Goal: Transaction & Acquisition: Purchase product/service

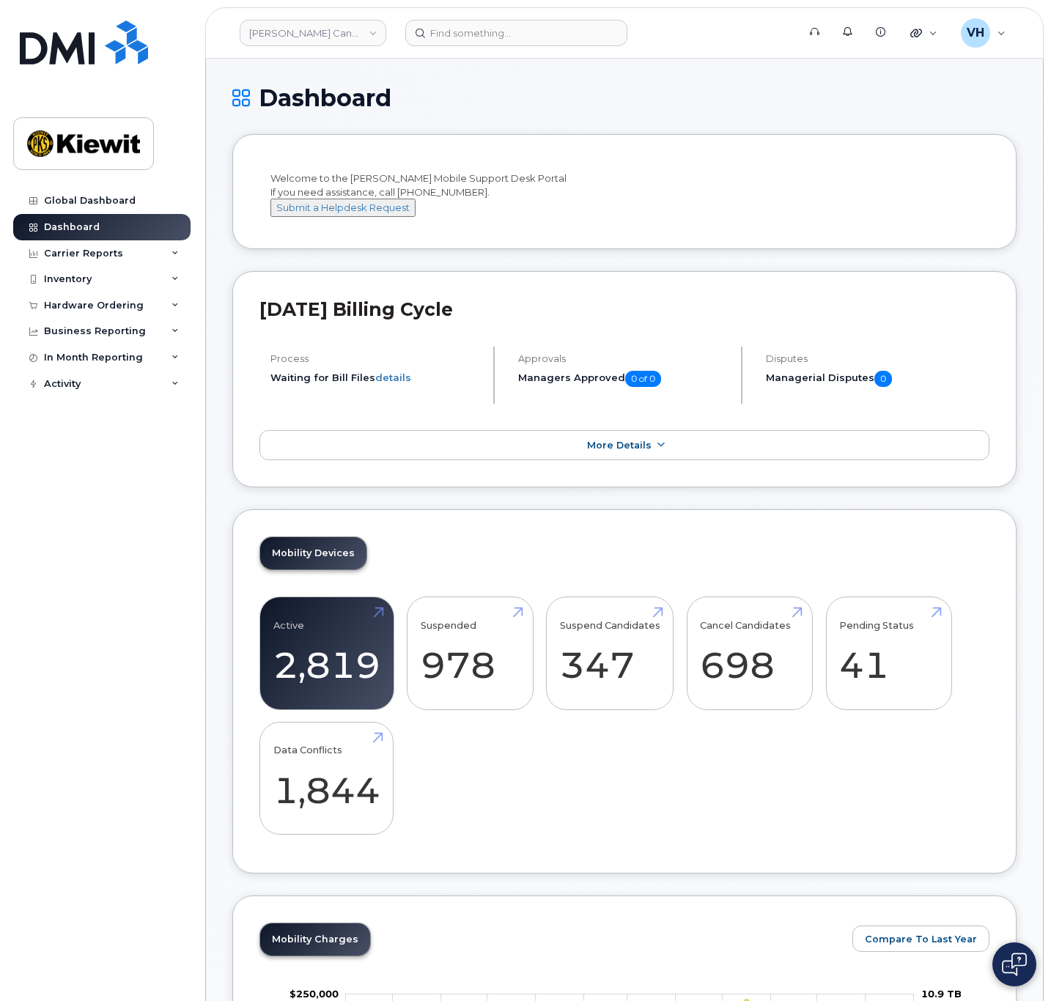
click at [152, 611] on div "Global Dashboard Dashboard Carrier Reports Monthly Billing Data Daily Data Pool…" at bounding box center [103, 584] width 181 height 792
click at [350, 29] on link "Kiewit Canada Inc" at bounding box center [313, 33] width 147 height 26
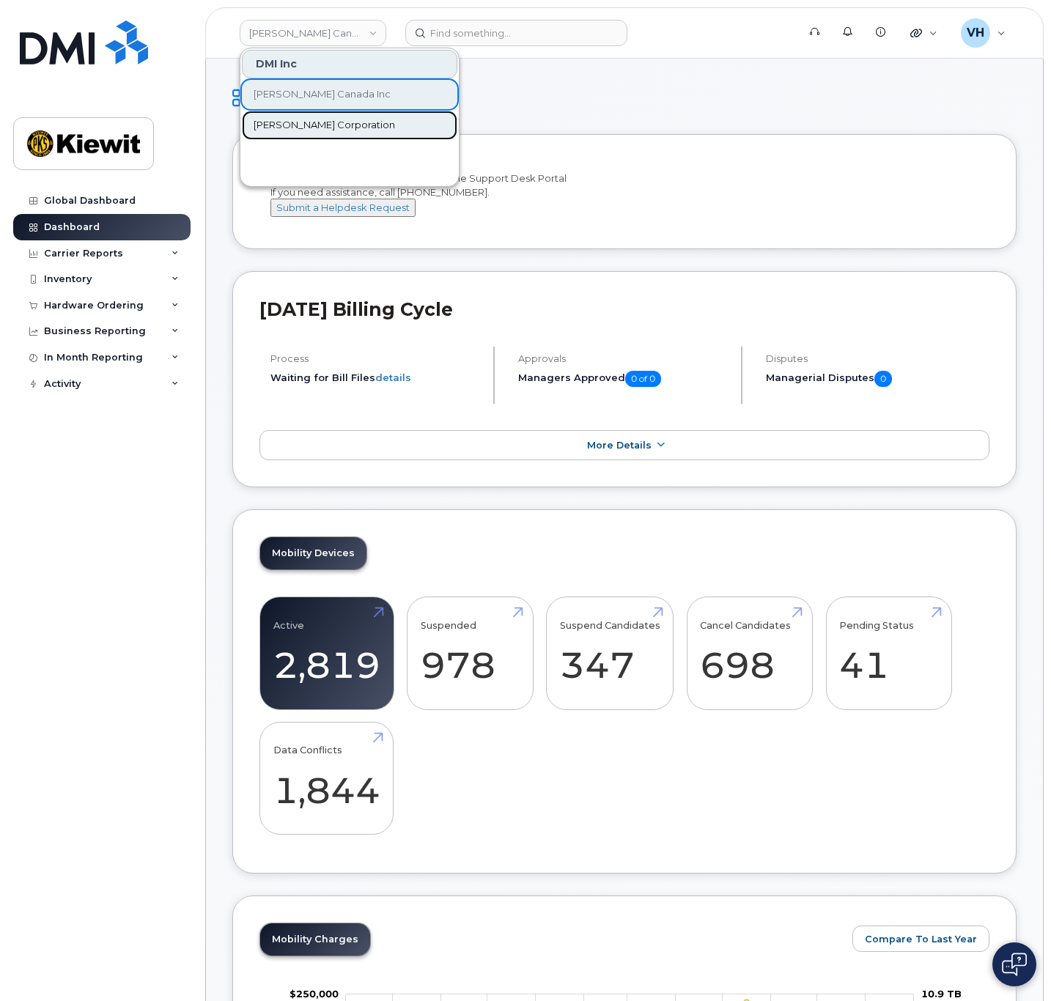
click at [328, 130] on span "[PERSON_NAME] Corporation" at bounding box center [324, 125] width 141 height 15
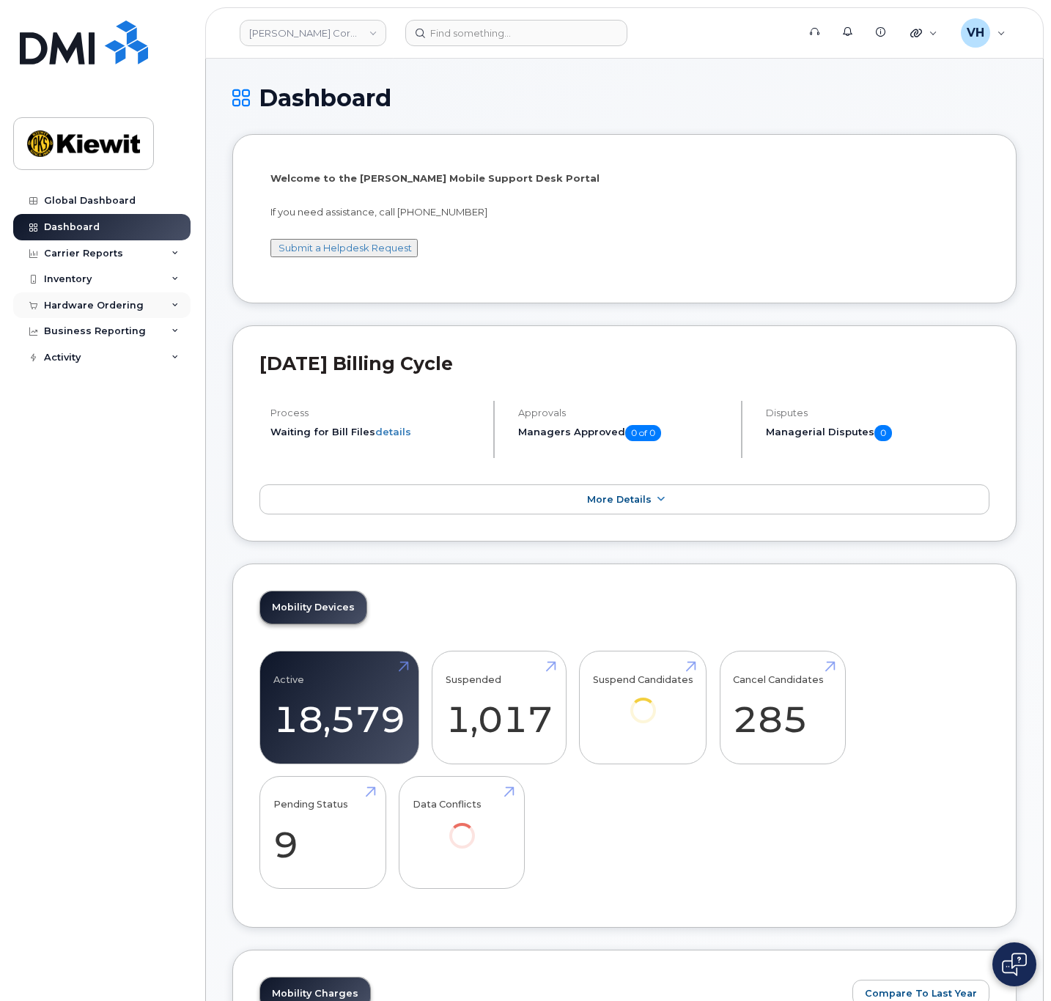
click at [107, 306] on div "Hardware Ordering" at bounding box center [94, 306] width 100 height 12
click at [78, 356] on div "Orders" at bounding box center [69, 360] width 36 height 13
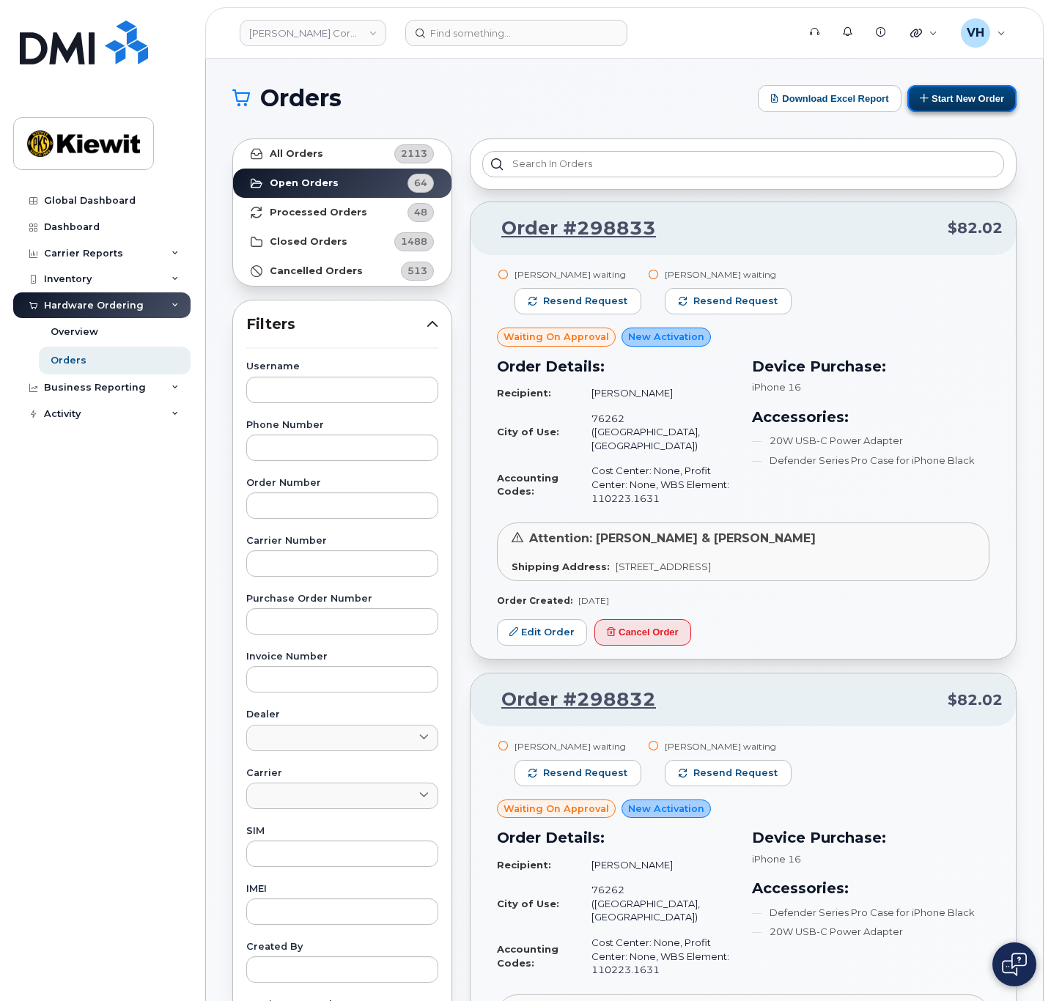
click at [987, 101] on button "Start New Order" at bounding box center [961, 98] width 109 height 27
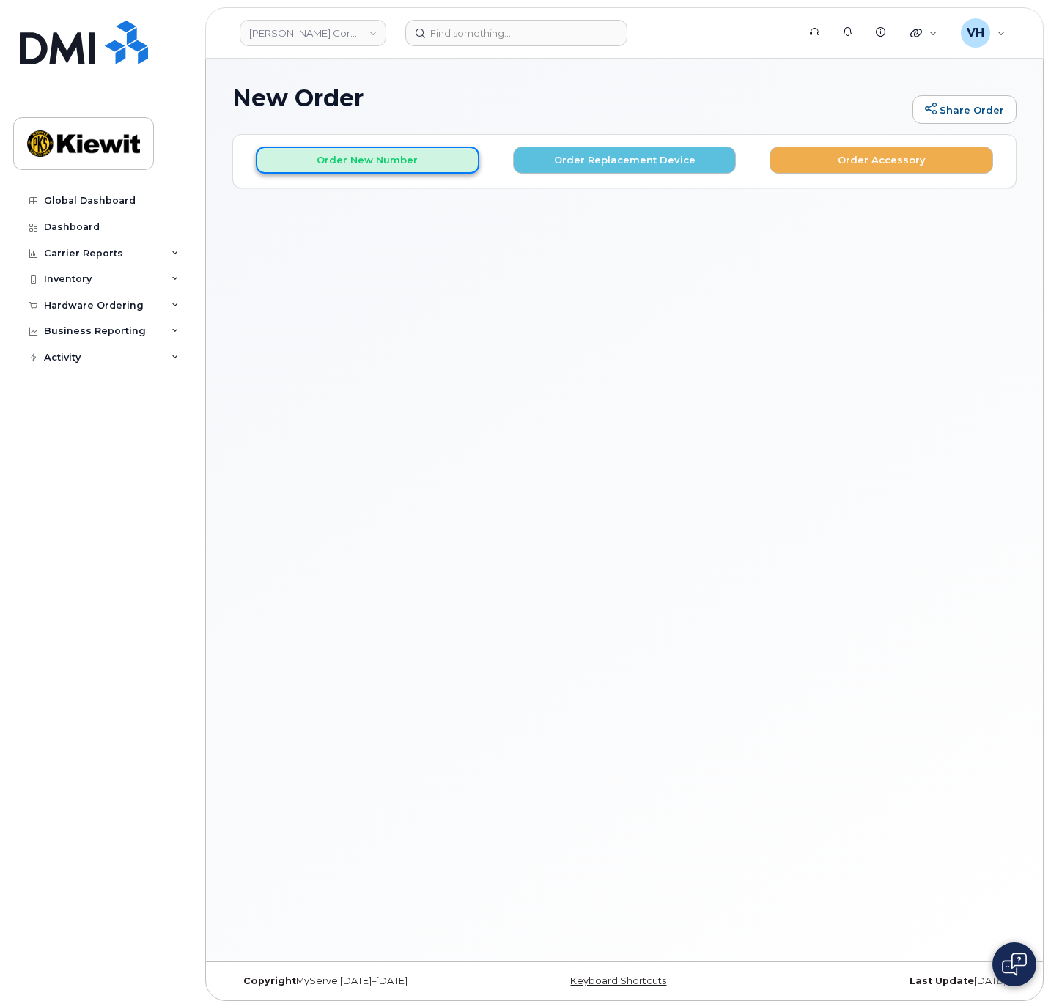
click at [466, 152] on button "Order New Number" at bounding box center [368, 160] width 224 height 27
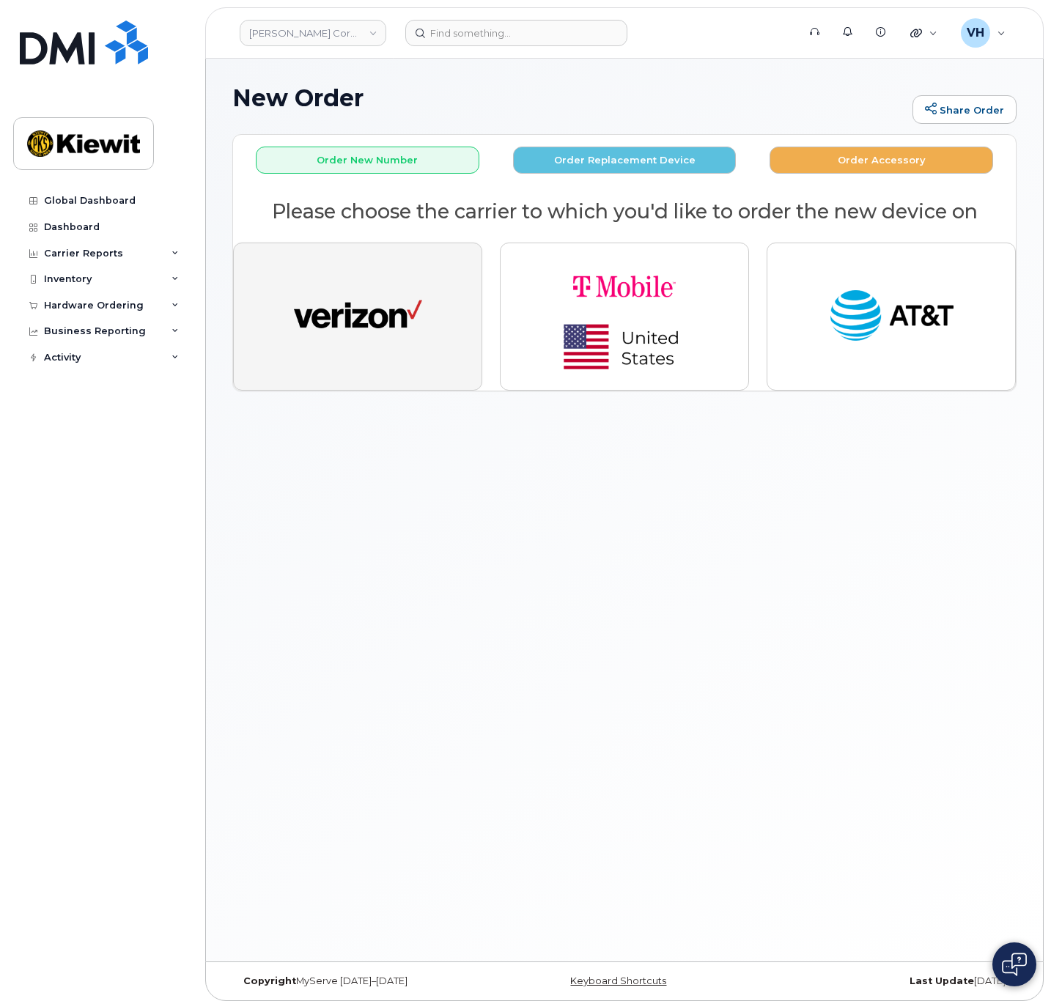
click at [426, 281] on button "button" at bounding box center [357, 317] width 249 height 148
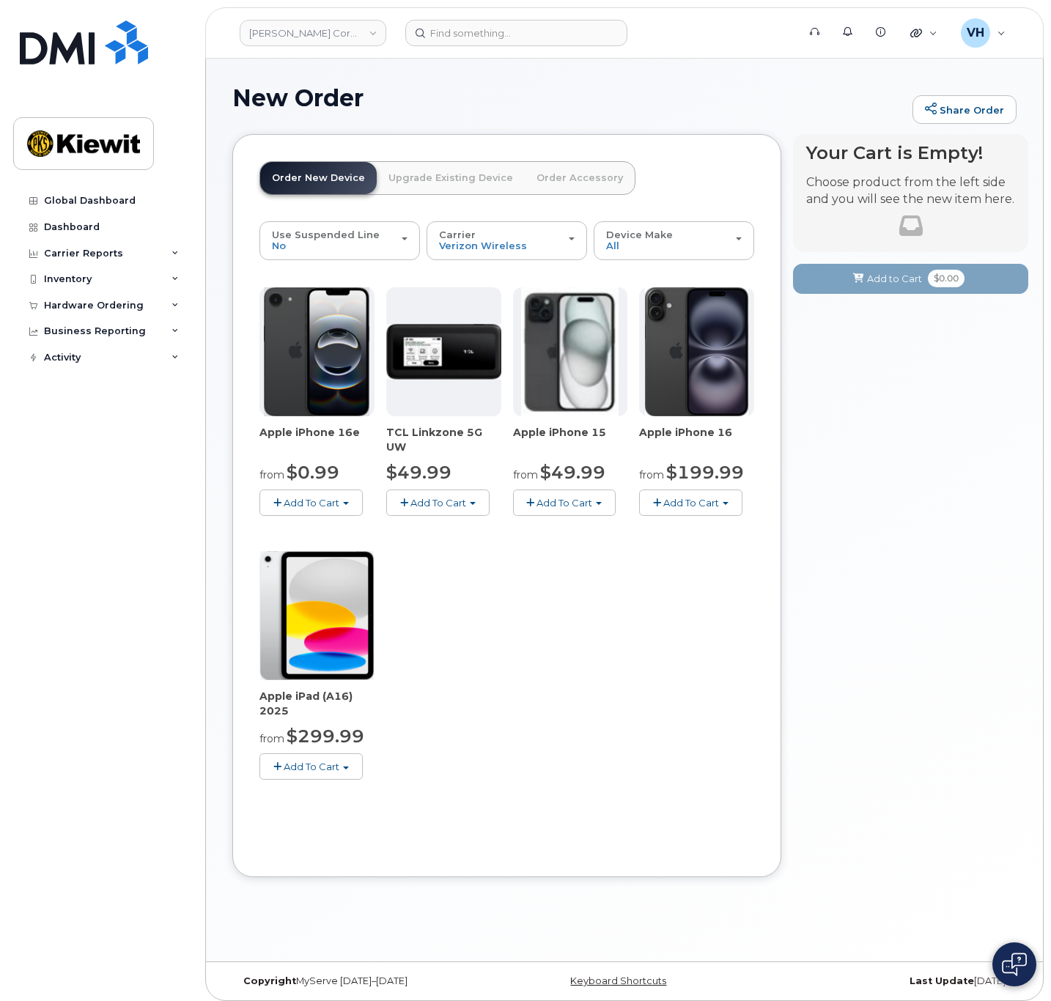
click at [323, 498] on span "Add To Cart" at bounding box center [312, 503] width 56 height 12
click at [350, 525] on link "$0.99 - 2 Year Activation (128GB)" at bounding box center [357, 530] width 189 height 18
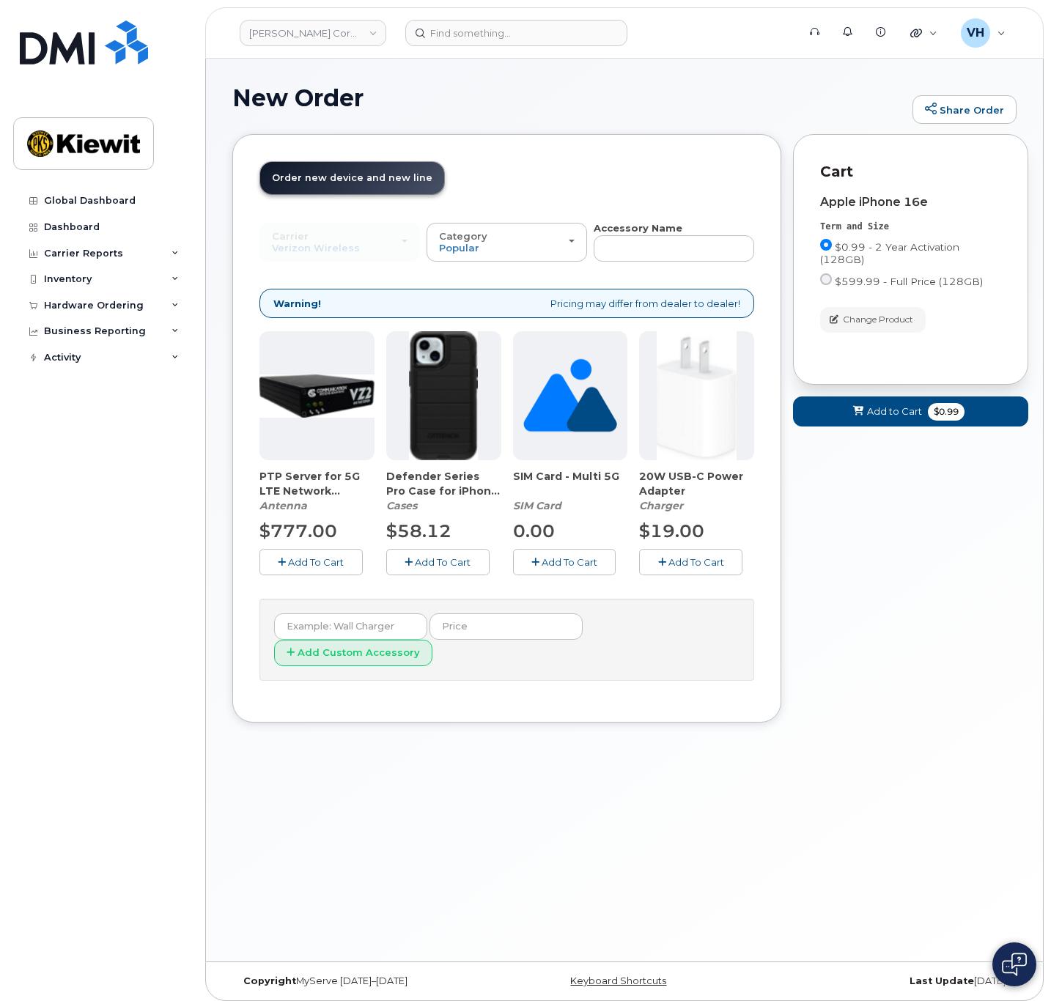
click at [443, 561] on span "Add To Cart" at bounding box center [443, 562] width 56 height 12
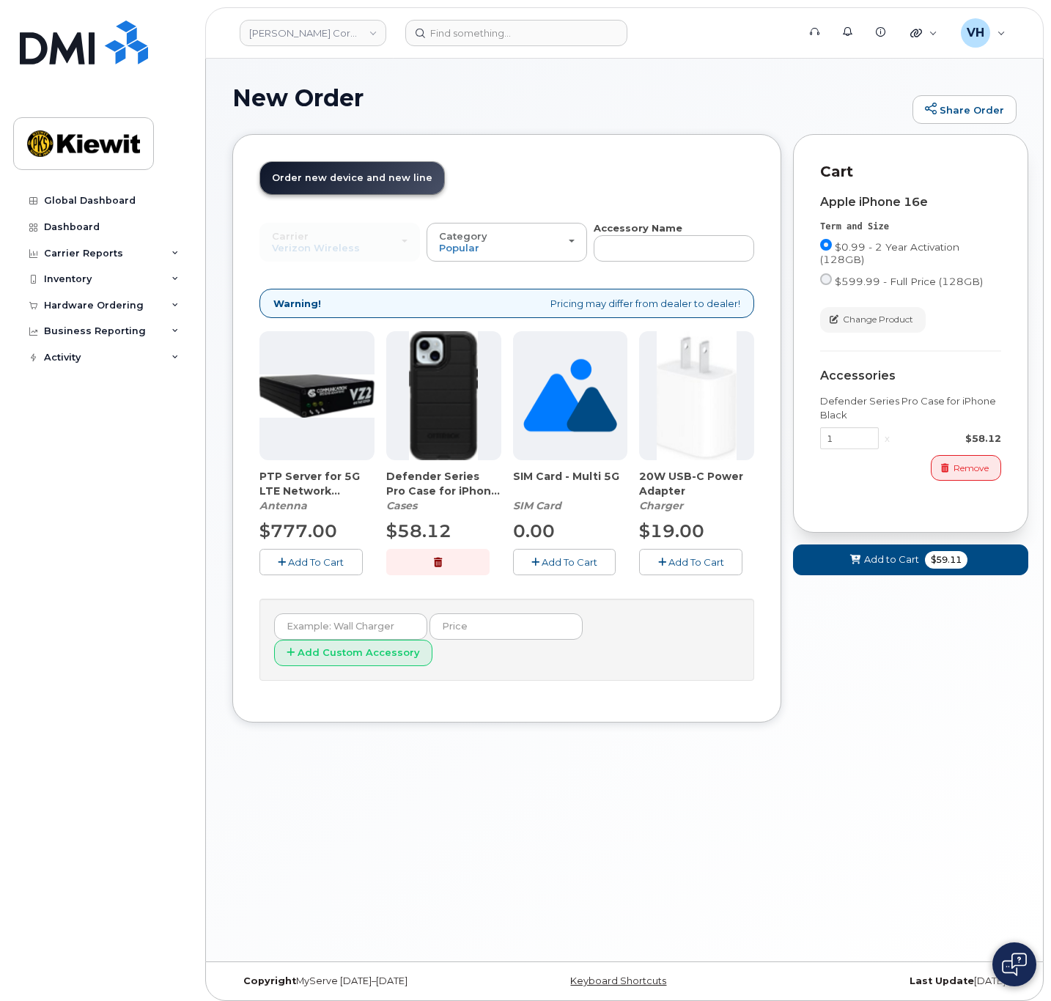
click at [668, 556] on span "Add To Cart" at bounding box center [696, 562] width 56 height 12
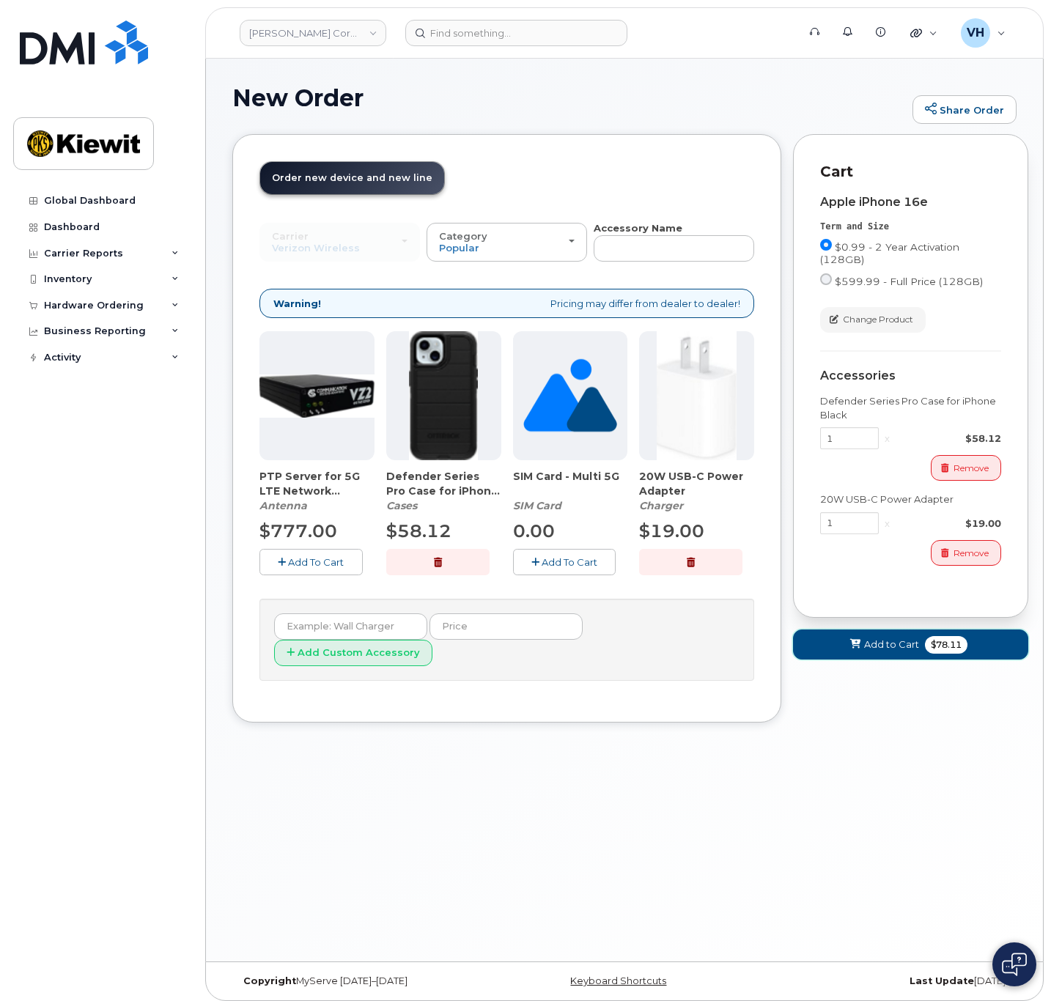
click at [887, 638] on span "Add to Cart" at bounding box center [891, 645] width 55 height 14
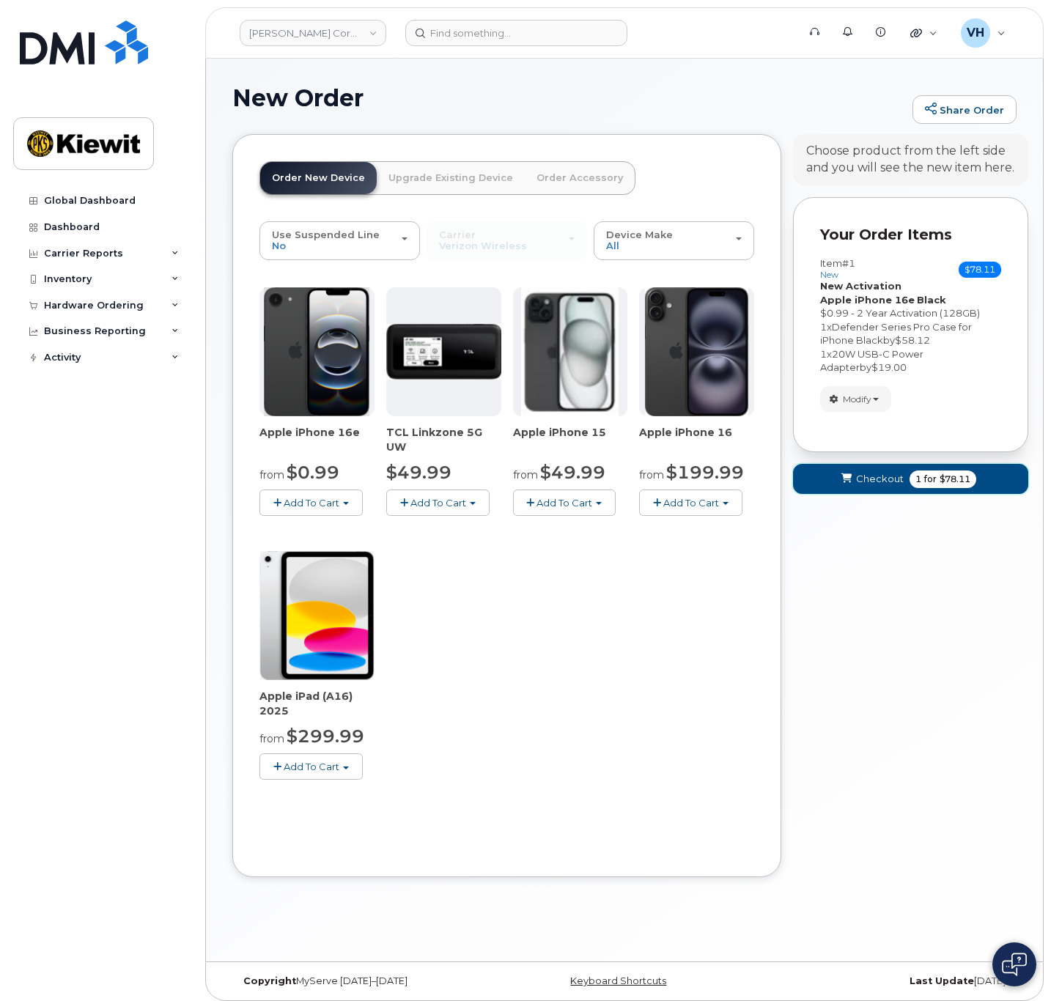
click at [888, 475] on span "Checkout" at bounding box center [880, 479] width 48 height 14
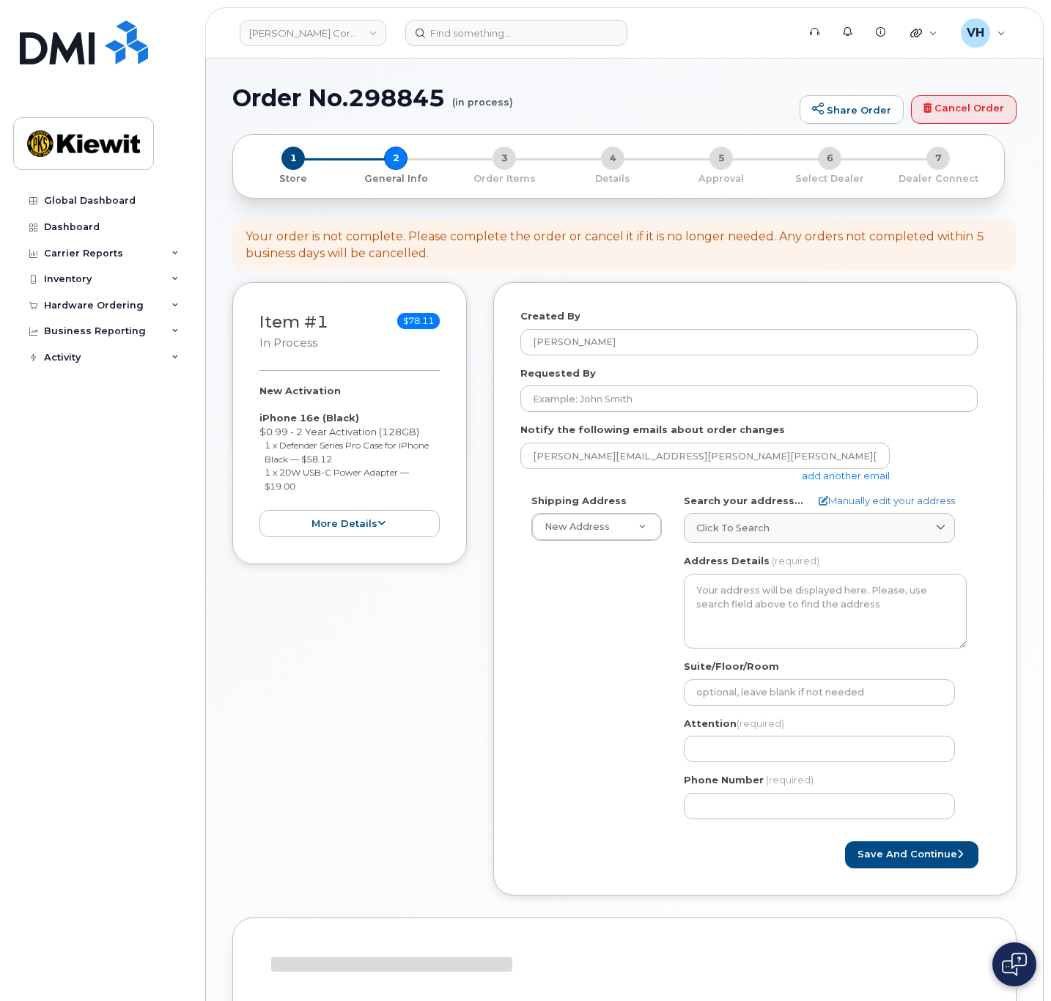
select select
click at [853, 475] on link "add another email" at bounding box center [846, 476] width 88 height 12
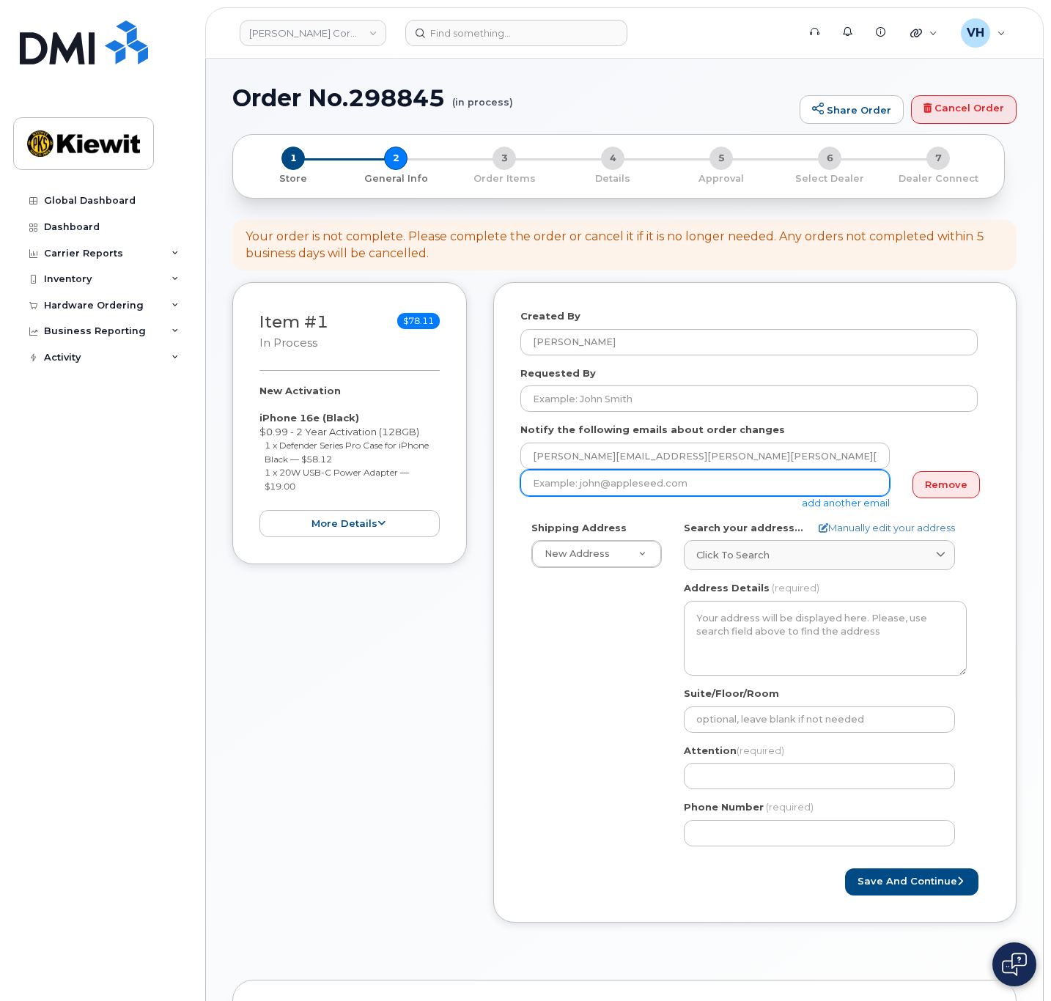
drag, startPoint x: 657, startPoint y: 484, endPoint x: 755, endPoint y: 492, distance: 97.8
click at [657, 484] on input "email" at bounding box center [704, 483] width 369 height 26
click at [609, 486] on input "email" at bounding box center [704, 483] width 369 height 26
paste input "Jim.Osborn@kiewit.com"
type input "Jim.Osborn@kiewit.com"
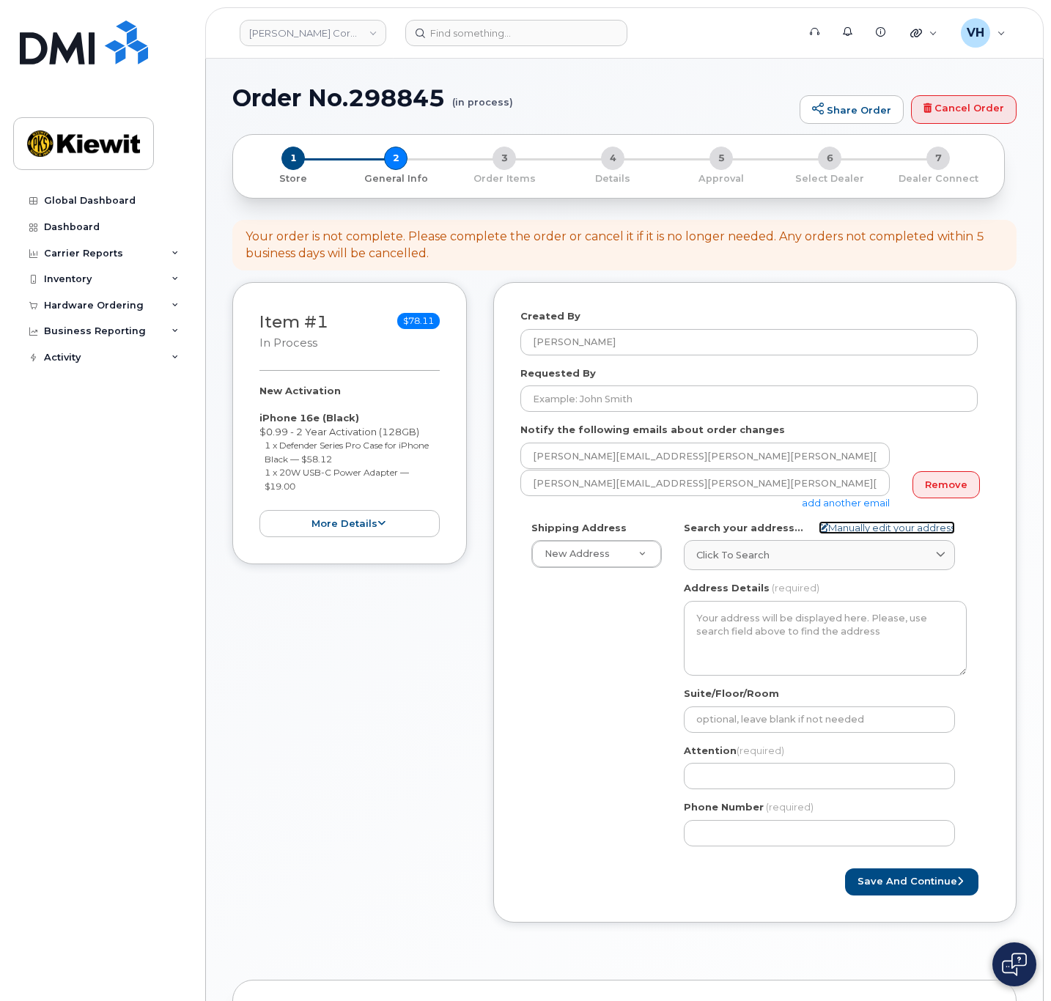
click at [857, 530] on link "Manually edit your address" at bounding box center [887, 528] width 136 height 14
select select
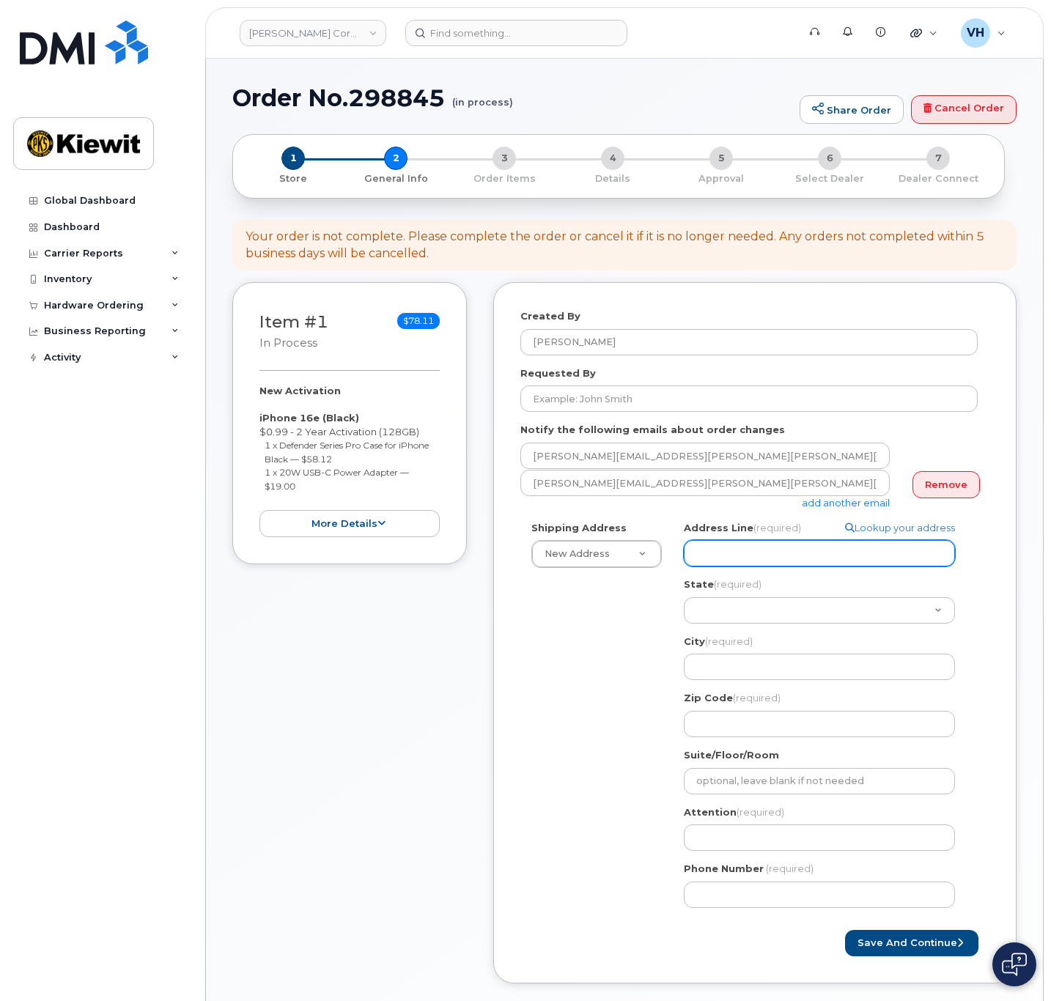
click at [848, 545] on input "Address Line (required)" at bounding box center [819, 553] width 271 height 26
paste input "9564 Rte 9W"
select select
type input "9564 Rte 9W"
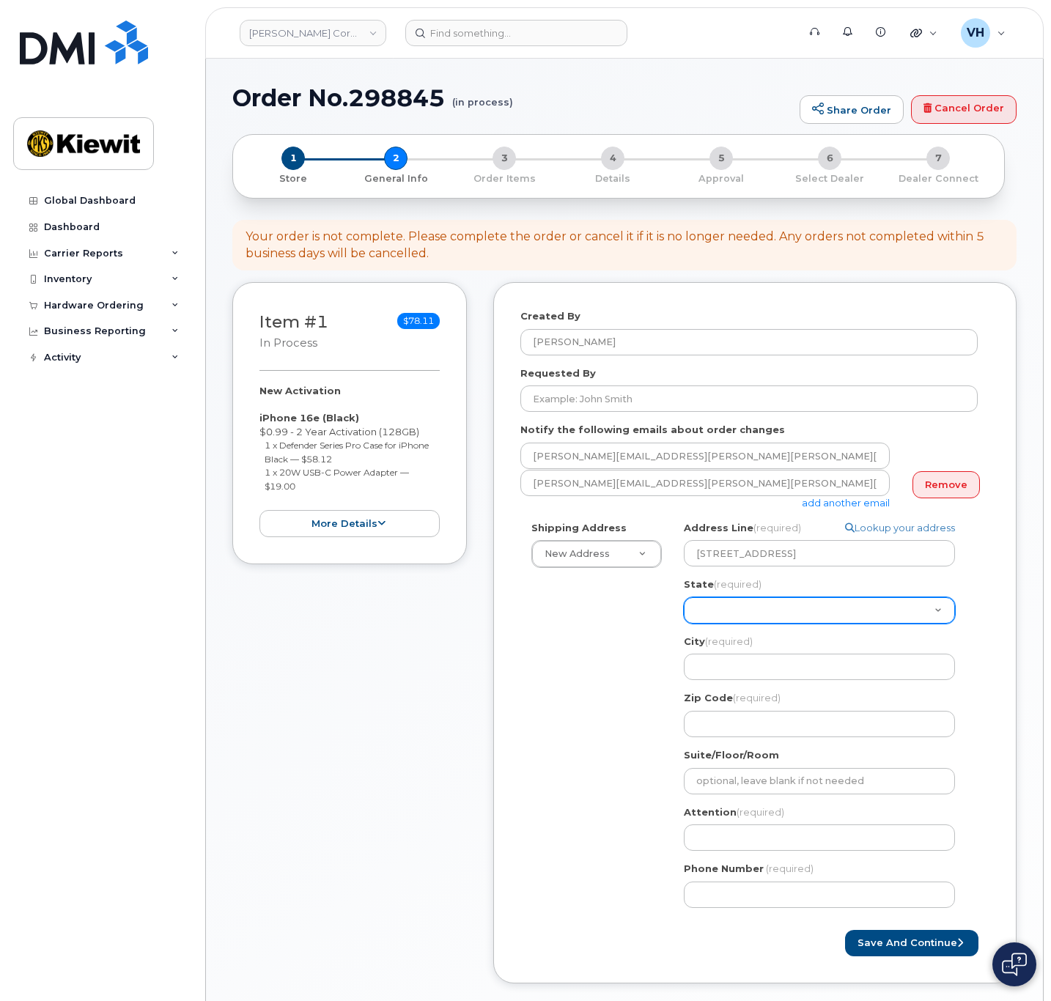
drag, startPoint x: 734, startPoint y: 608, endPoint x: 747, endPoint y: 602, distance: 13.8
click at [734, 608] on select "Alabama Alaska American Samoa Arizona Arkansas California Colorado Connecticut …" at bounding box center [819, 610] width 271 height 26
select select "NY"
click at [684, 597] on select "Alabama Alaska American Samoa Arizona Arkansas California Colorado Connecticut …" at bounding box center [819, 610] width 271 height 26
click at [740, 666] on input "City (required)" at bounding box center [819, 667] width 271 height 26
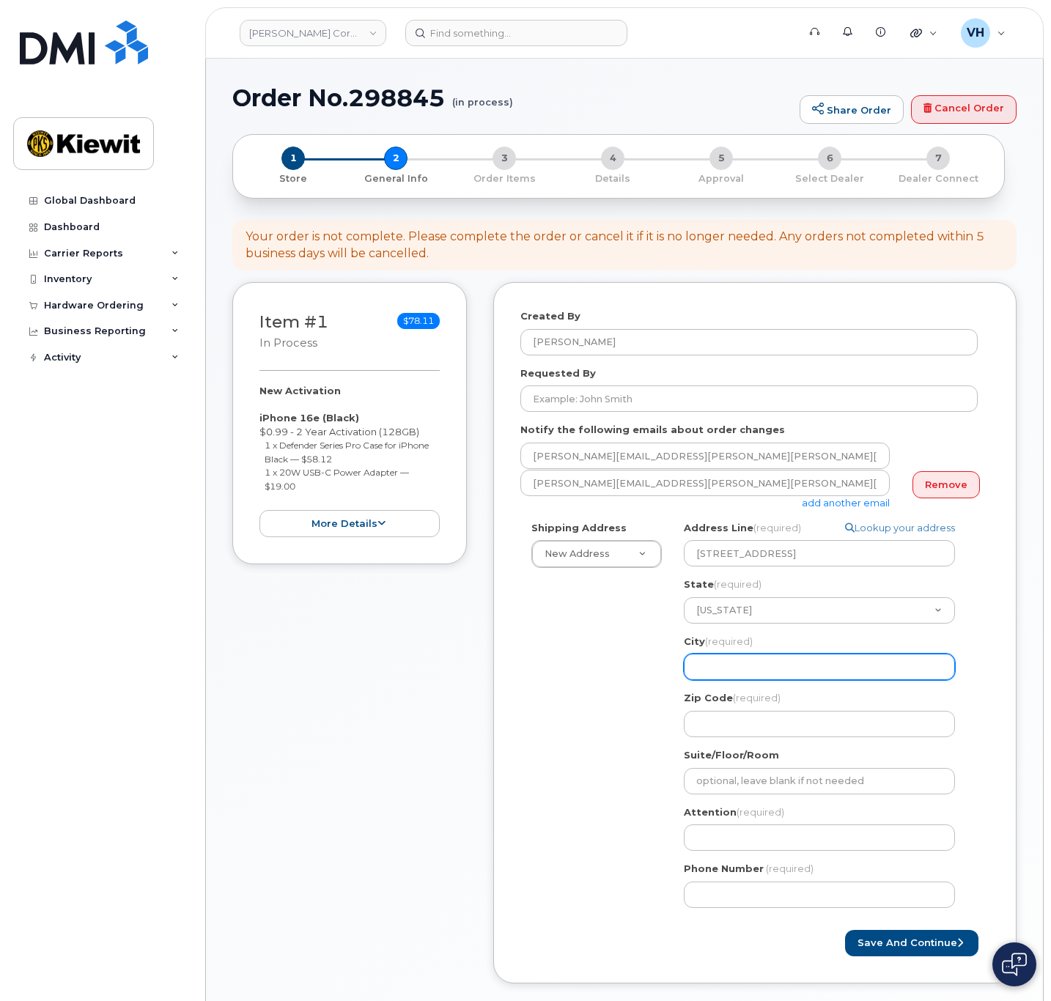
paste input "Athens"
select select
type input "Athens"
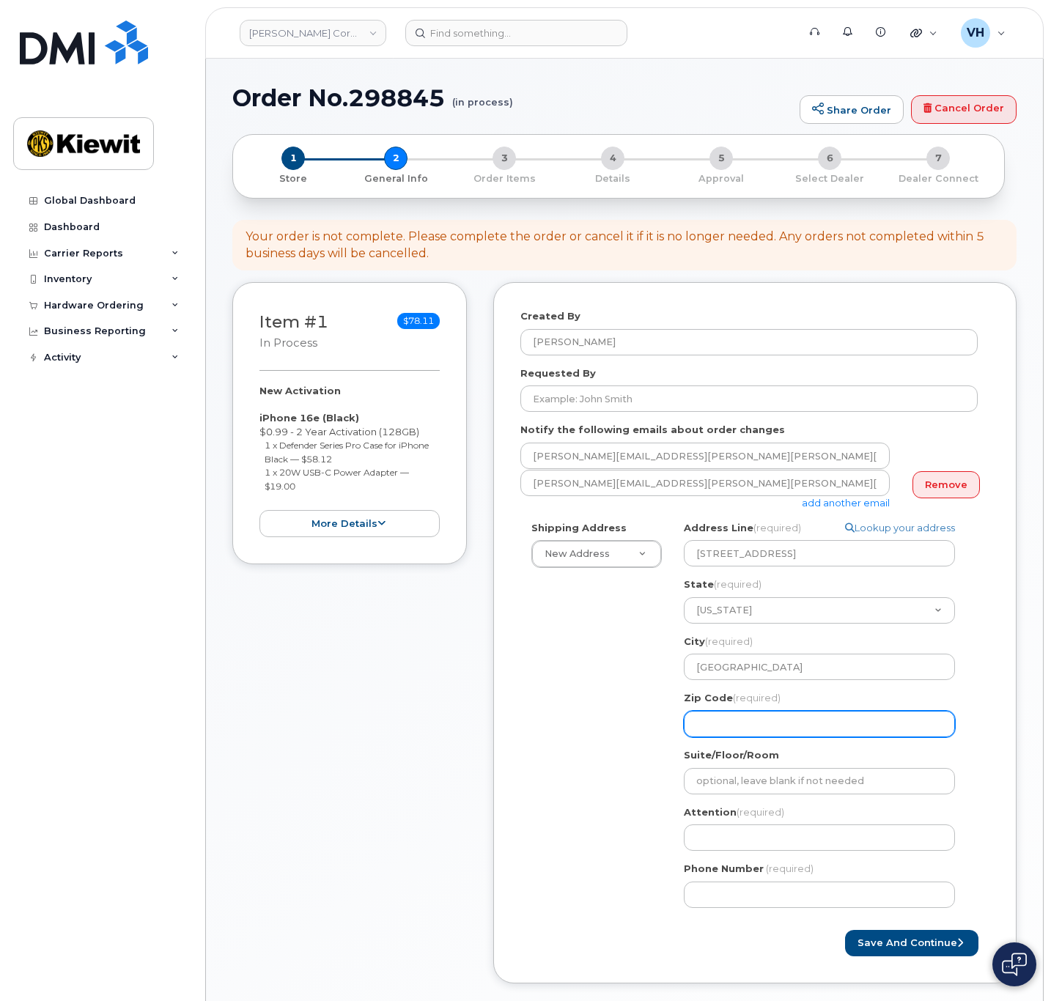
click at [752, 712] on input "Zip Code (required)" at bounding box center [819, 724] width 271 height 26
paste input "12015"
select select
type input "12015"
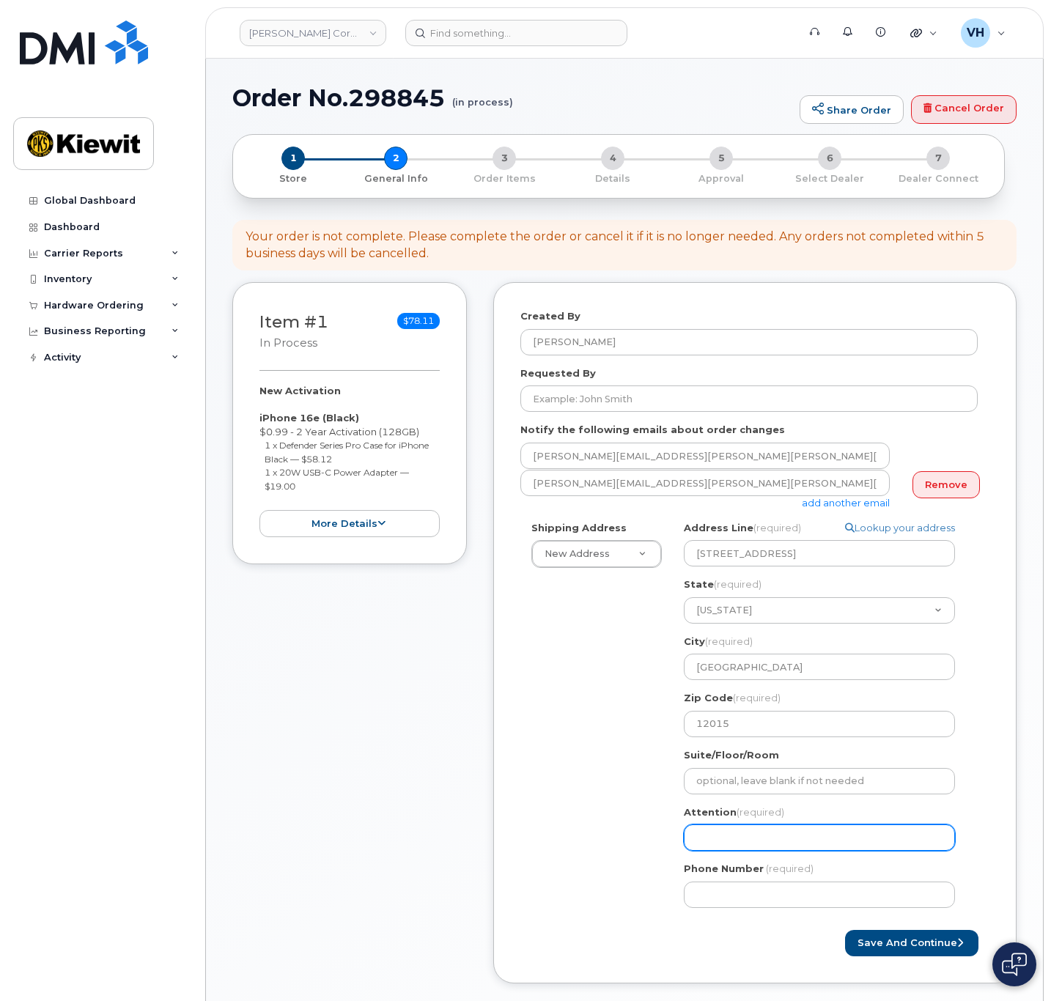
click at [704, 833] on input "Attention (required)" at bounding box center [819, 838] width 271 height 26
click at [730, 836] on input "Attention (required)" at bounding box center [819, 838] width 271 height 26
paste input "jim.osborn"
select select
type input "jim.osborn"
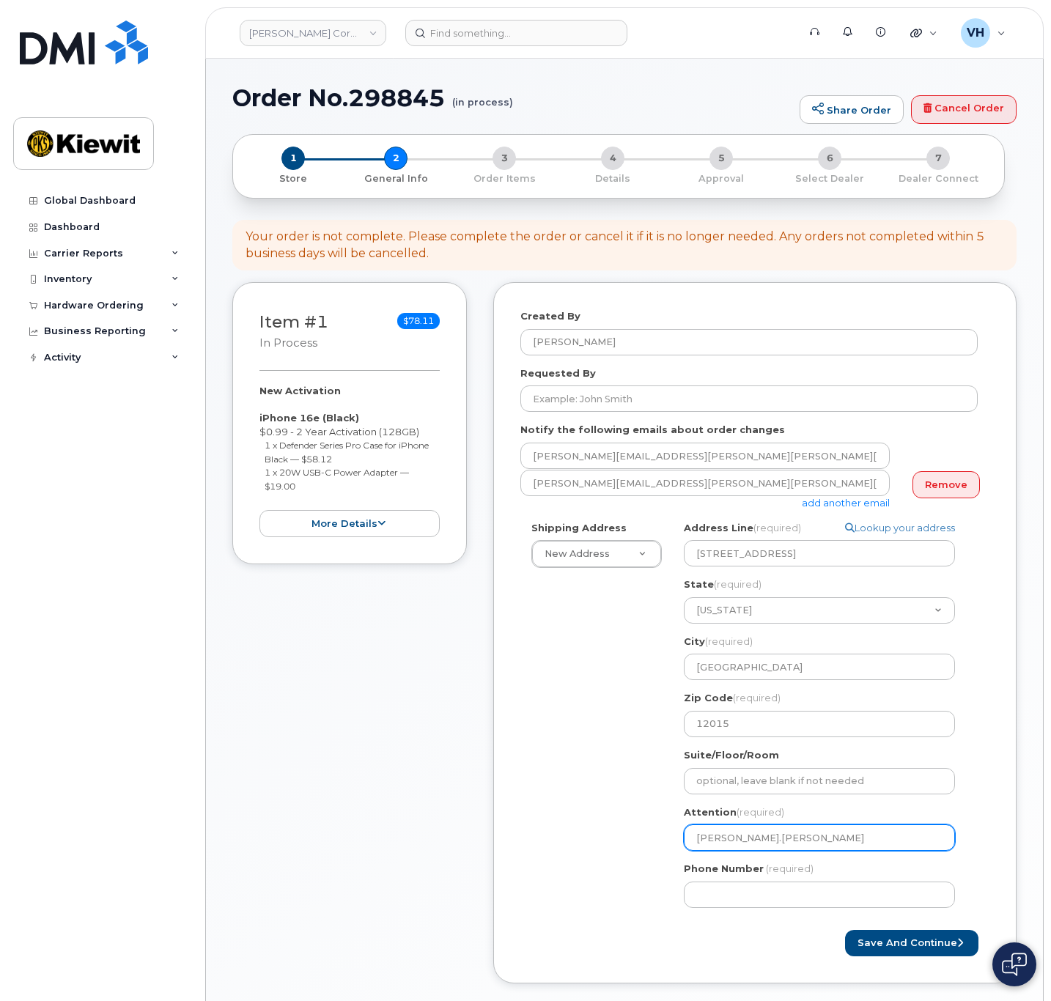
click at [720, 839] on input "jim.osborn" at bounding box center [819, 838] width 271 height 26
select select
type input "jim.sborn"
select select
type input "jim sborn"
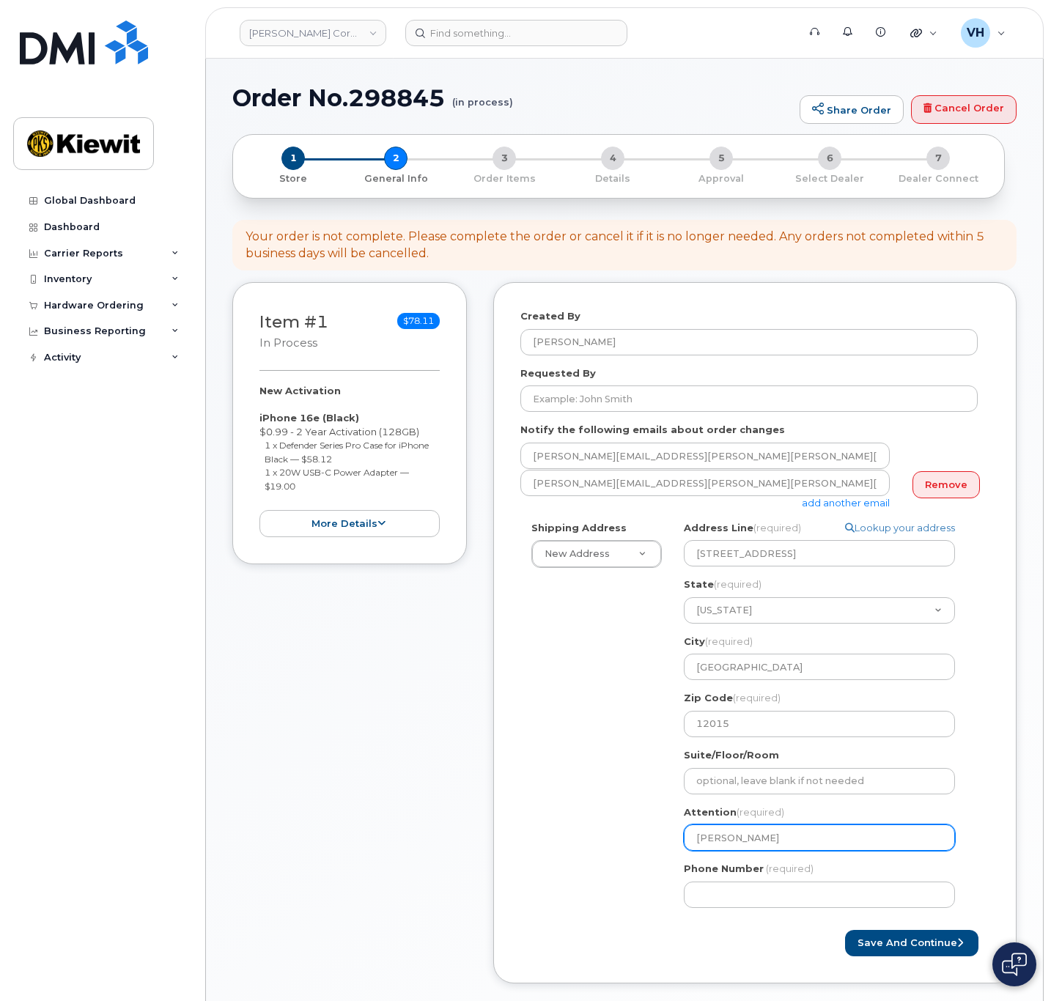
select select
type input "jim Osborn"
click at [699, 842] on input "jim Osborn" at bounding box center [819, 838] width 271 height 26
select select
type input "im Osborn"
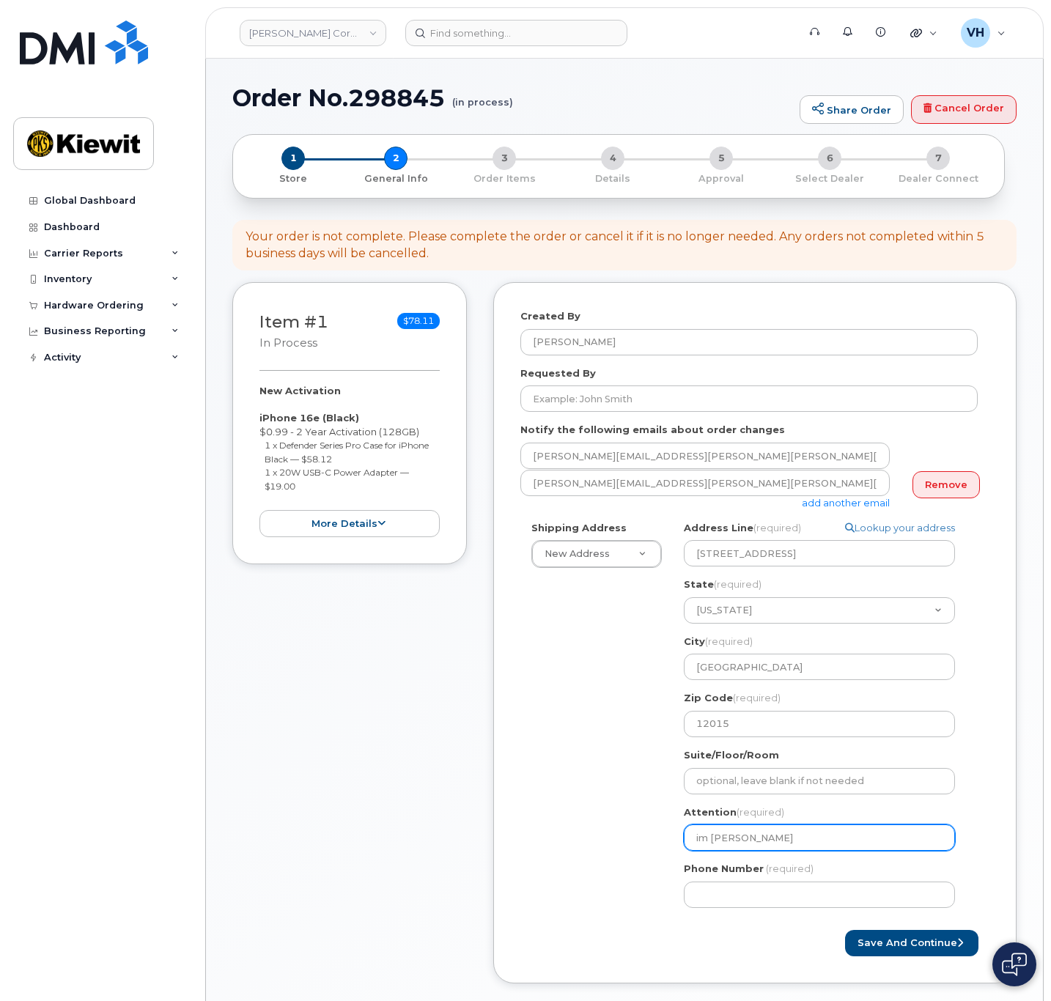
select select
type input "Jim Osborn"
click at [762, 831] on input "Jim Osborn" at bounding box center [819, 838] width 271 height 26
select select
type input "Jim Osborn,"
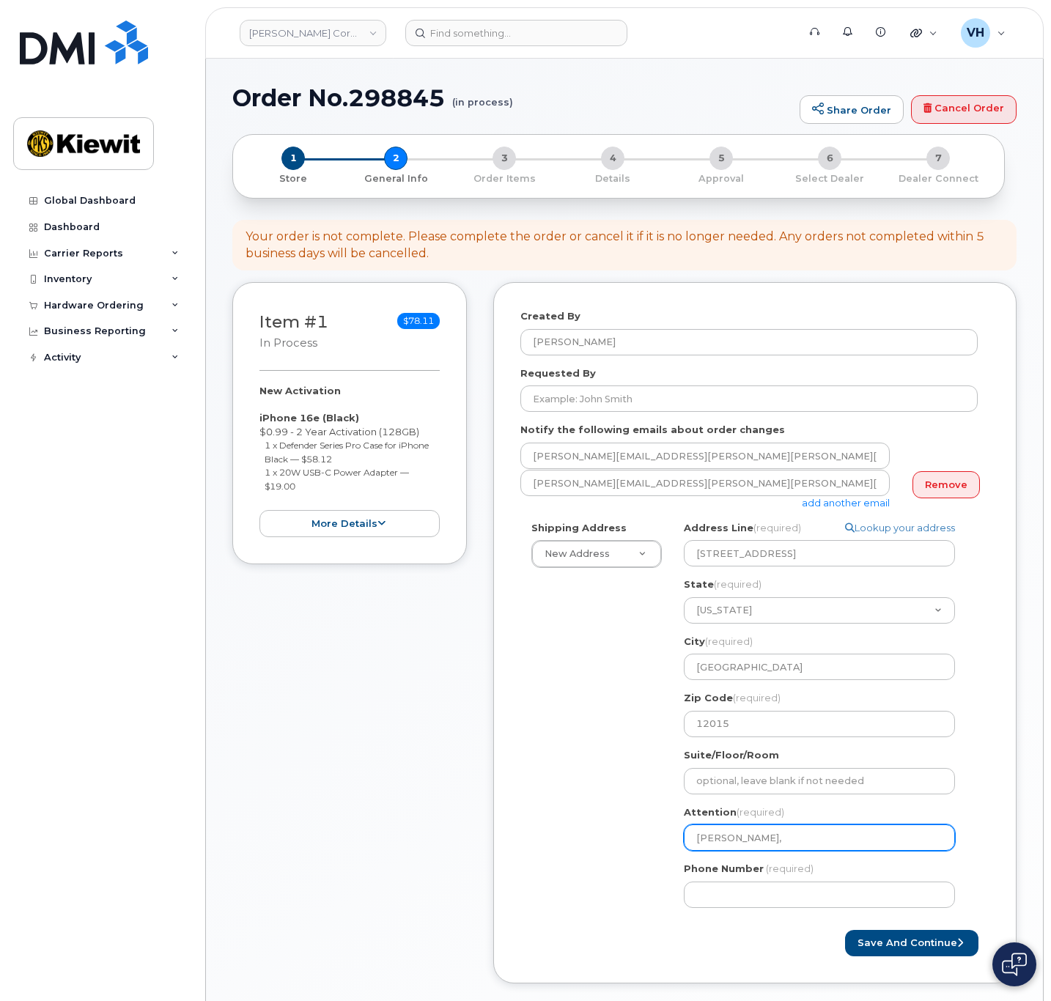
click at [816, 836] on input "Jim Osborn," at bounding box center [819, 838] width 271 height 26
paste input "Troy.Mccarty"
select select
type input "Jim Osborn, Troy.Mccarty"
click at [781, 842] on input "Jim Osborn, Troy.Mccarty" at bounding box center [819, 838] width 271 height 26
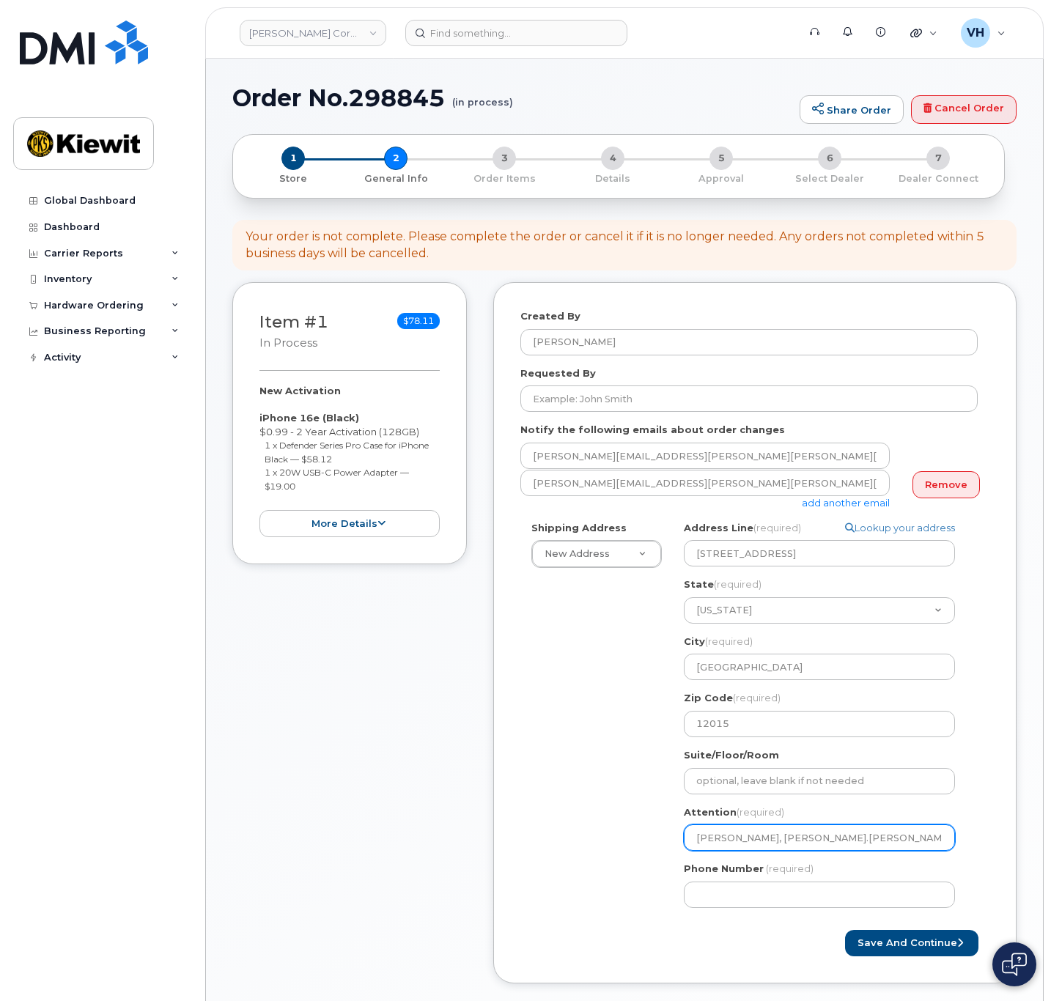
select select
type input "Jim Osborn, TroyMccarty"
select select
type input "[PERSON_NAME], [PERSON_NAME]"
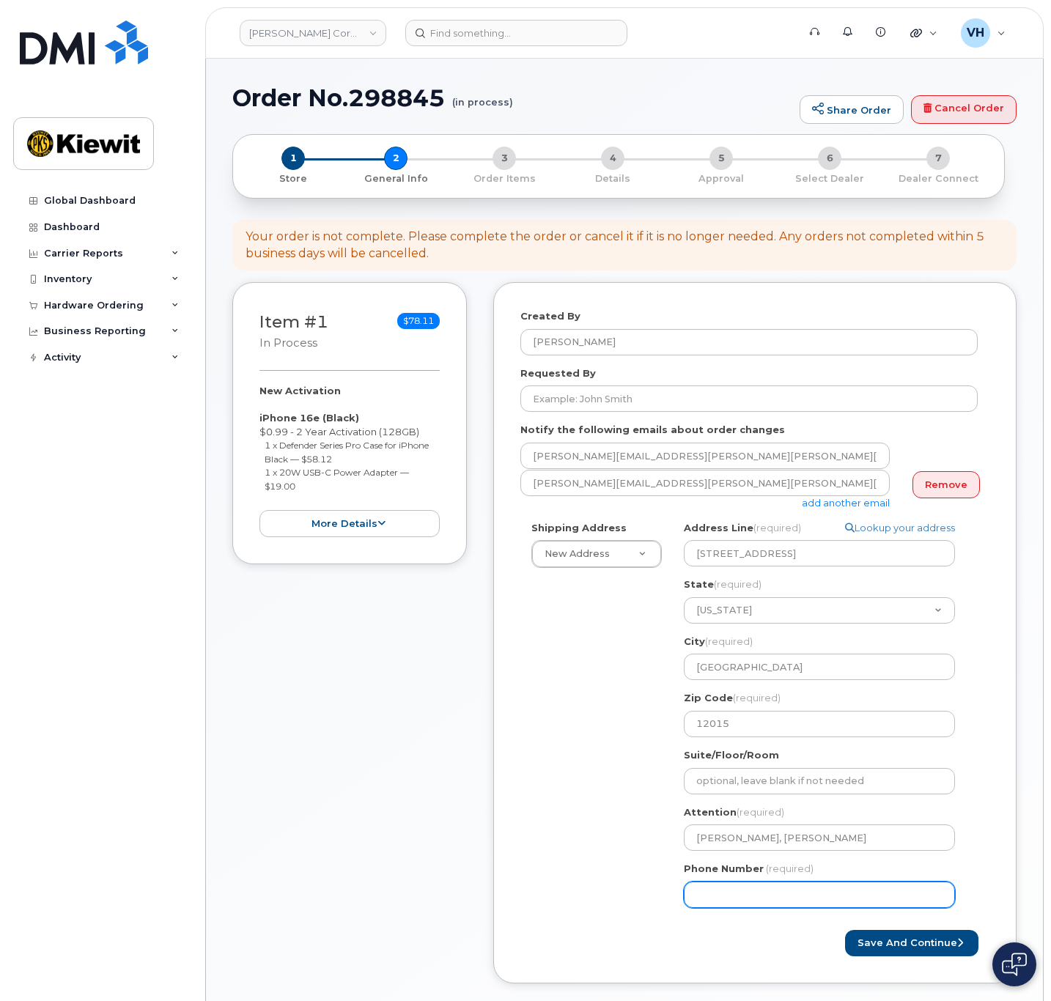
click at [781, 893] on input "Phone Number" at bounding box center [819, 895] width 271 height 26
type input "8777727707"
select select
click at [913, 932] on button "Save and Continue" at bounding box center [911, 943] width 133 height 27
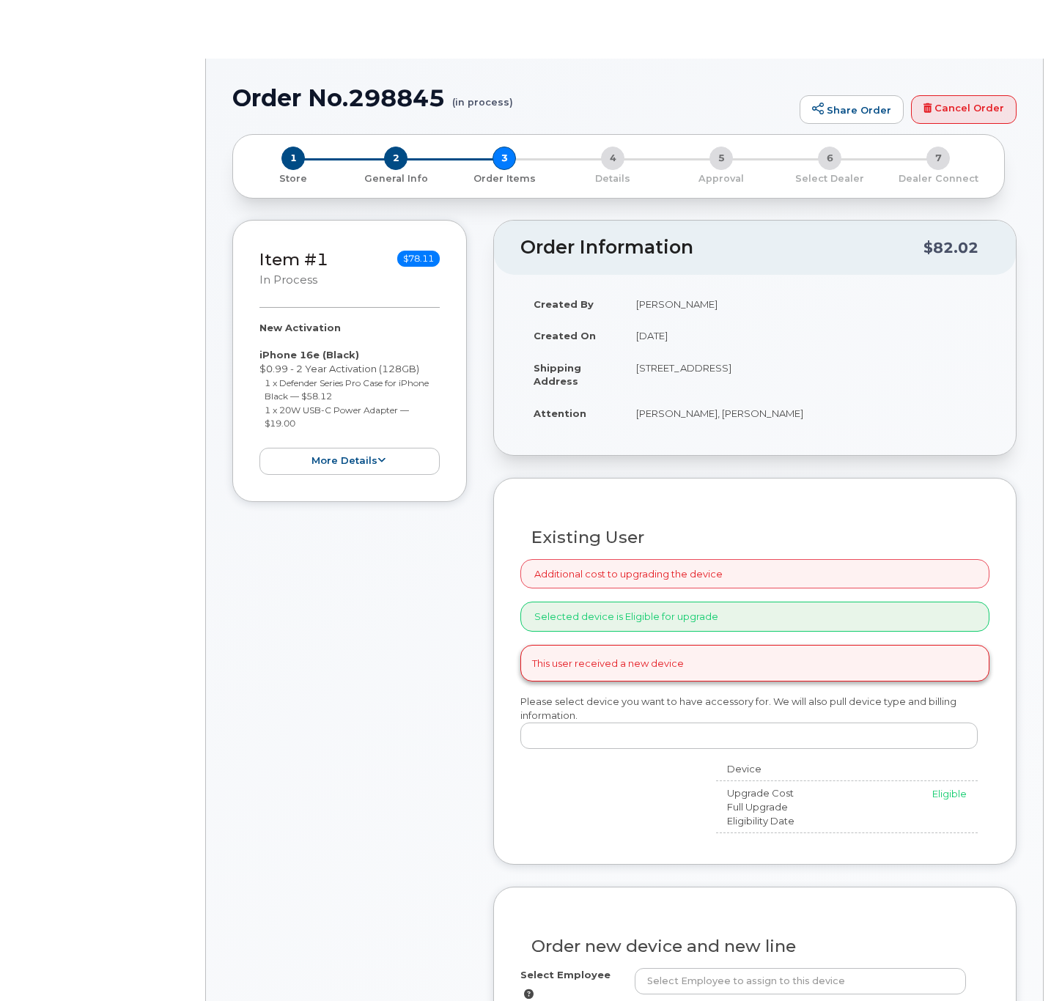
radio input "true"
select select
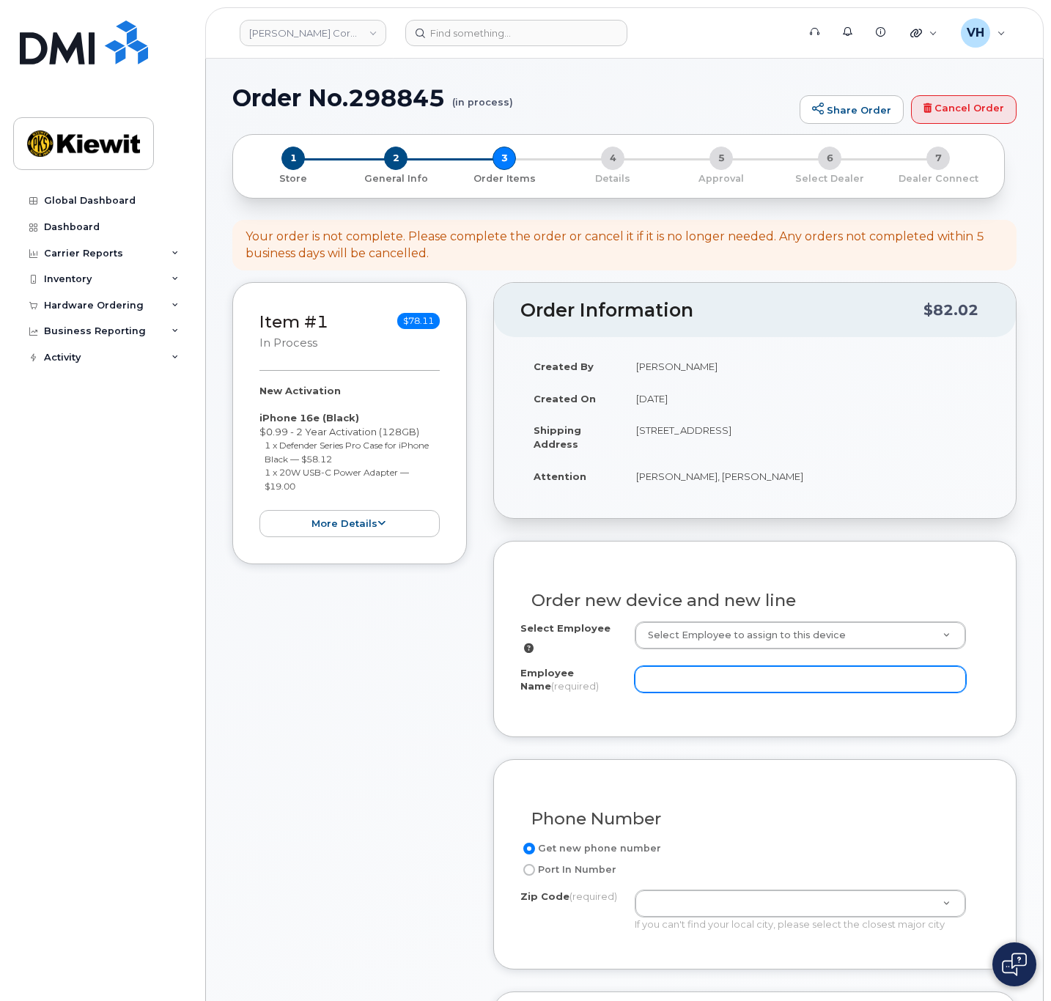
click at [787, 671] on input "Employee Name (required)" at bounding box center [800, 679] width 331 height 26
paste input "Troy.Mccarty"
click at [674, 668] on input "Troy.Mccarty" at bounding box center [800, 679] width 331 height 26
type input "[PERSON_NAME]"
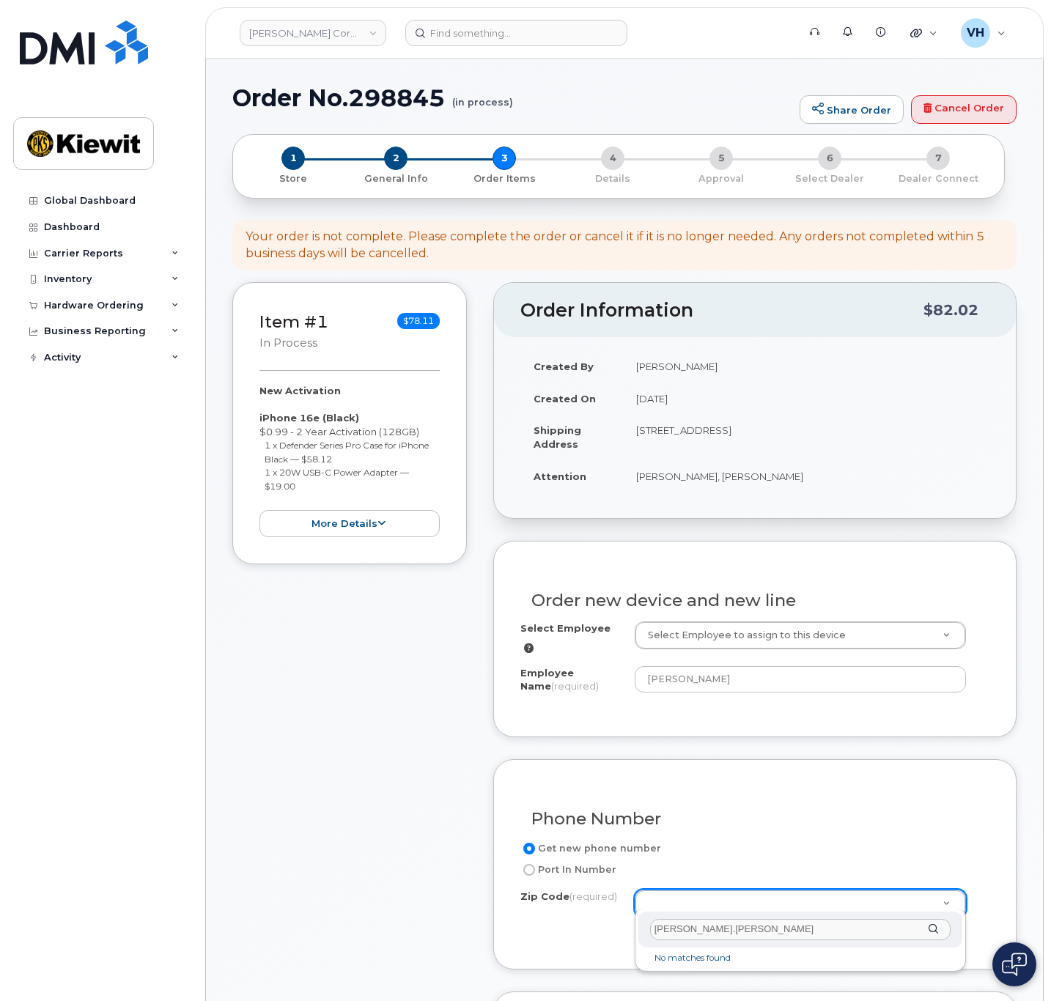
drag, startPoint x: 717, startPoint y: 932, endPoint x: 638, endPoint y: 927, distance: 78.6
click at [638, 927] on div "Zip Code (required) Troy.Mccarty" at bounding box center [800, 930] width 325 height 36
type input "12015"
type input "12015 (Athens, NY)"
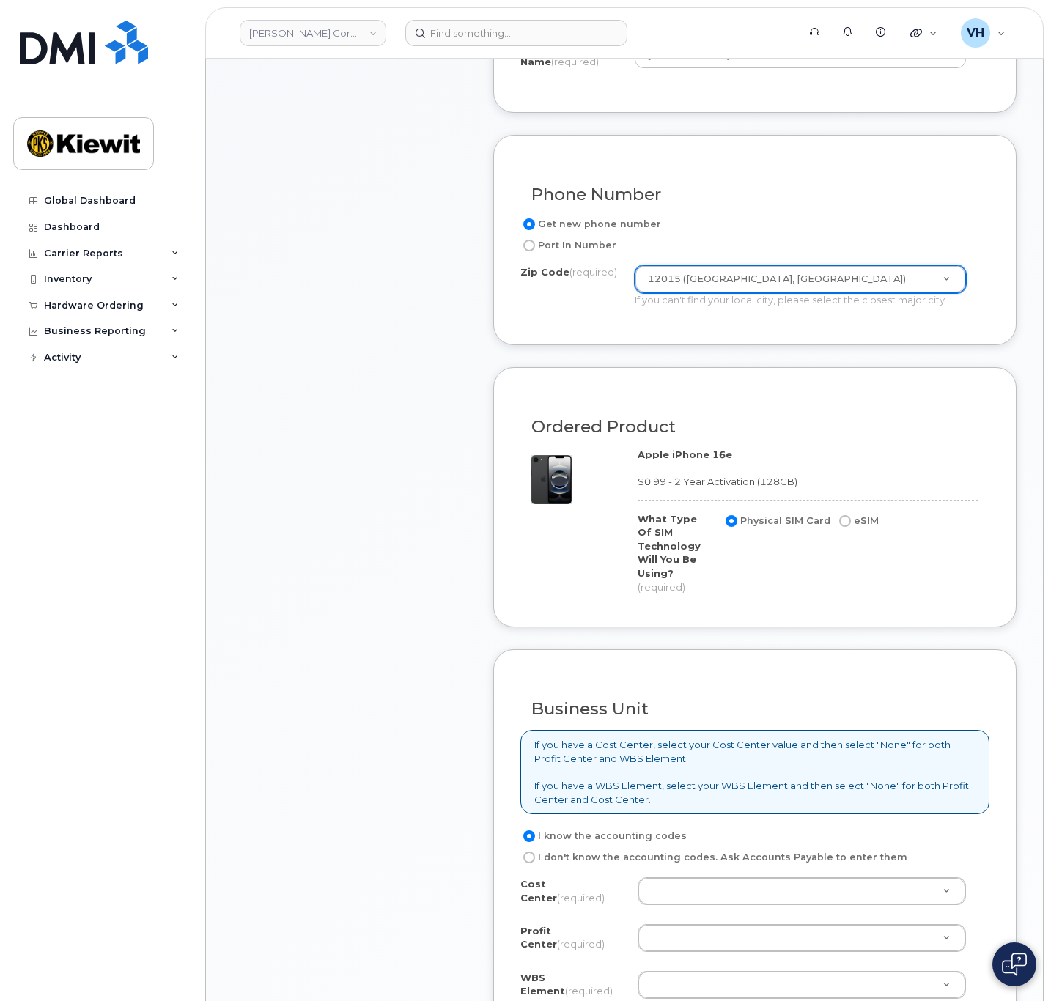
scroll to position [660, 0]
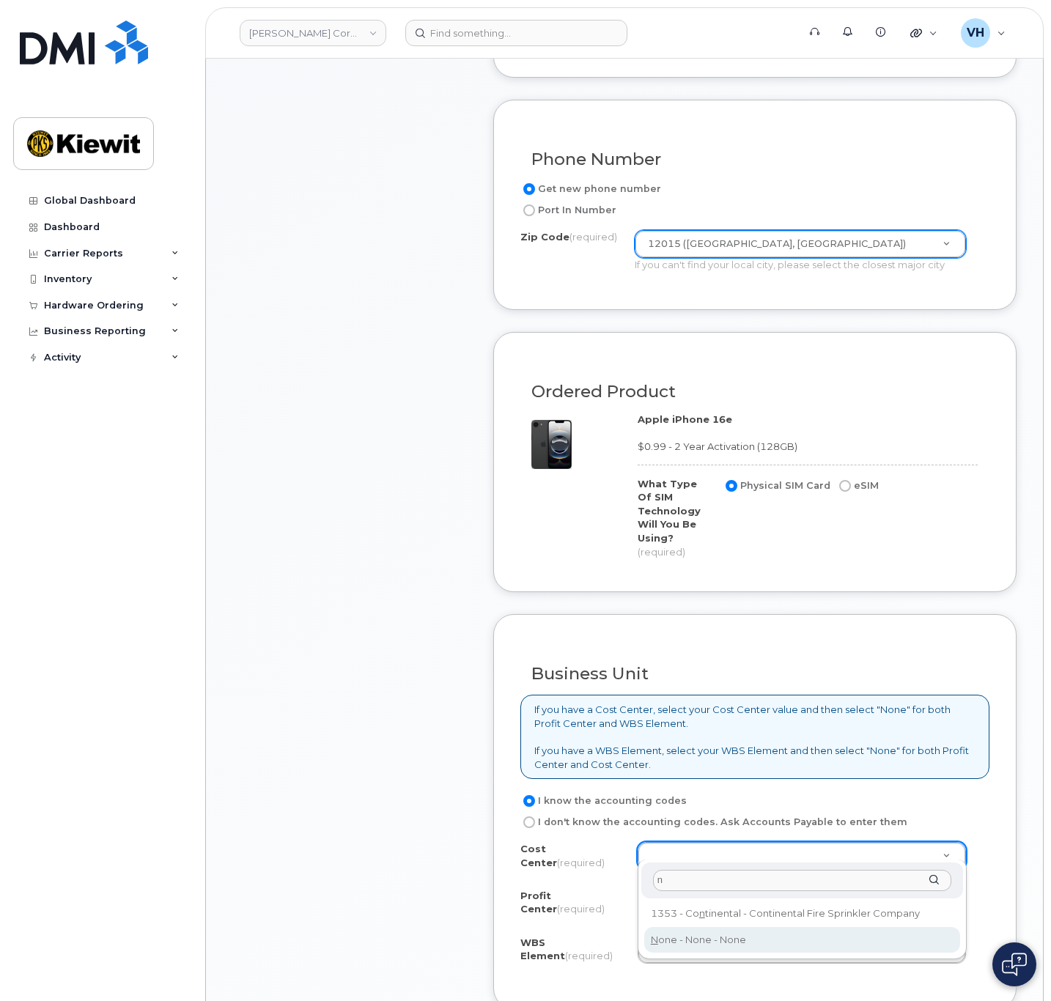
type input "n"
type input "None"
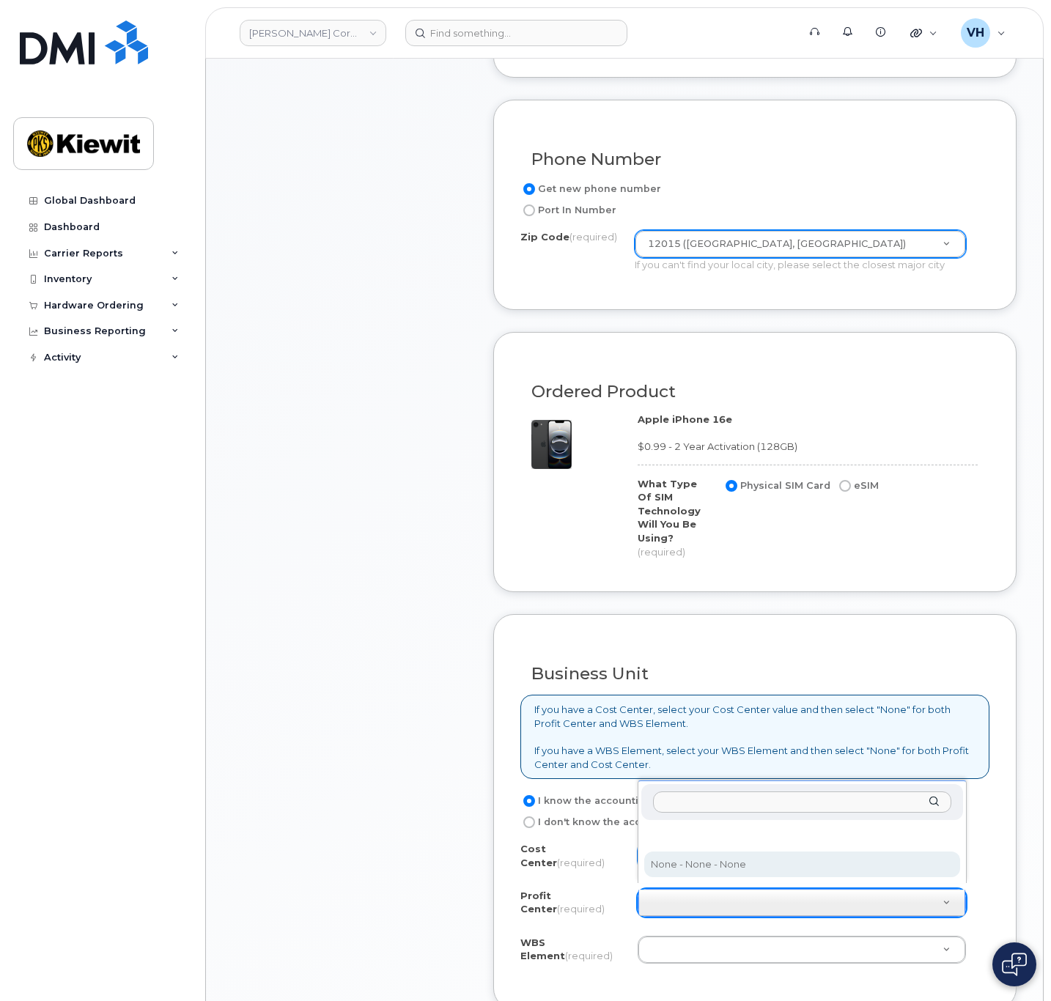
select select "None"
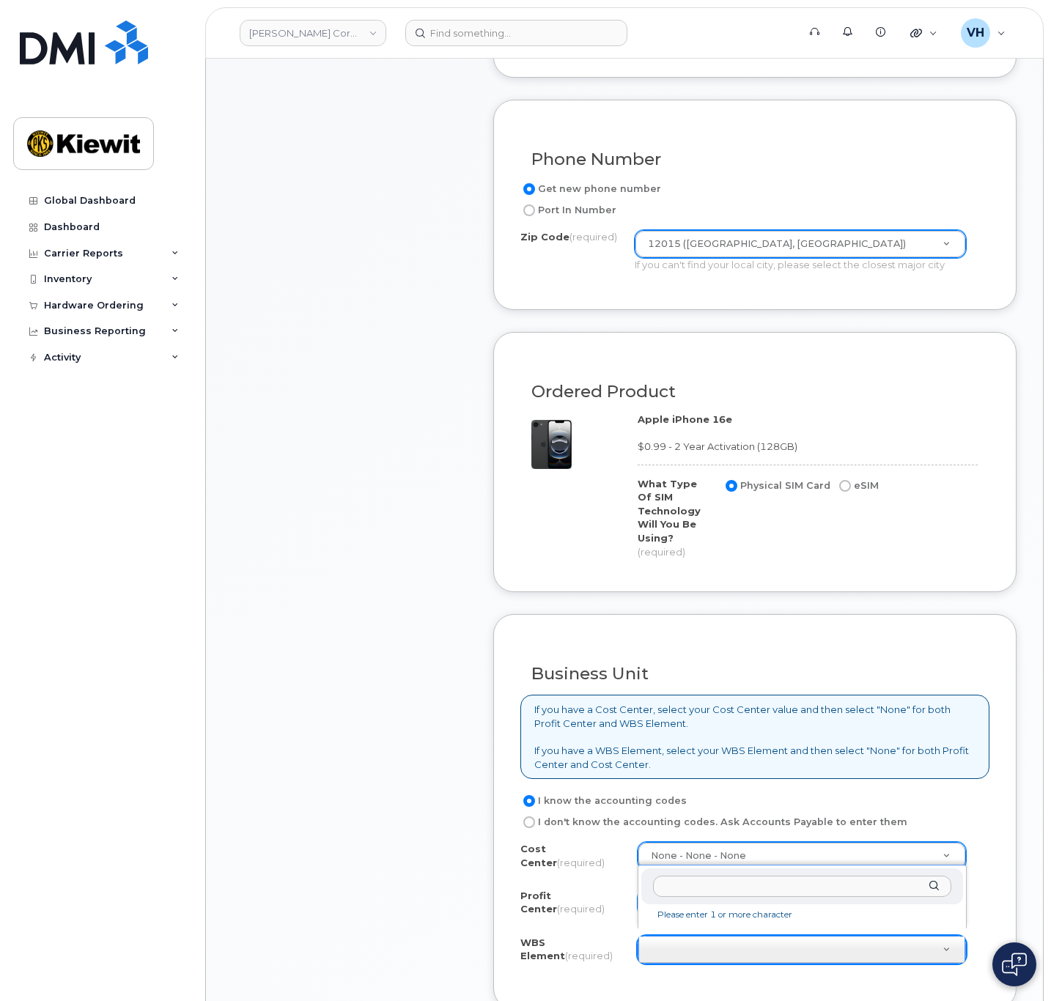
click at [688, 886] on input "text" at bounding box center [802, 886] width 298 height 21
paste input "105285.1887"
type input "105285.1887"
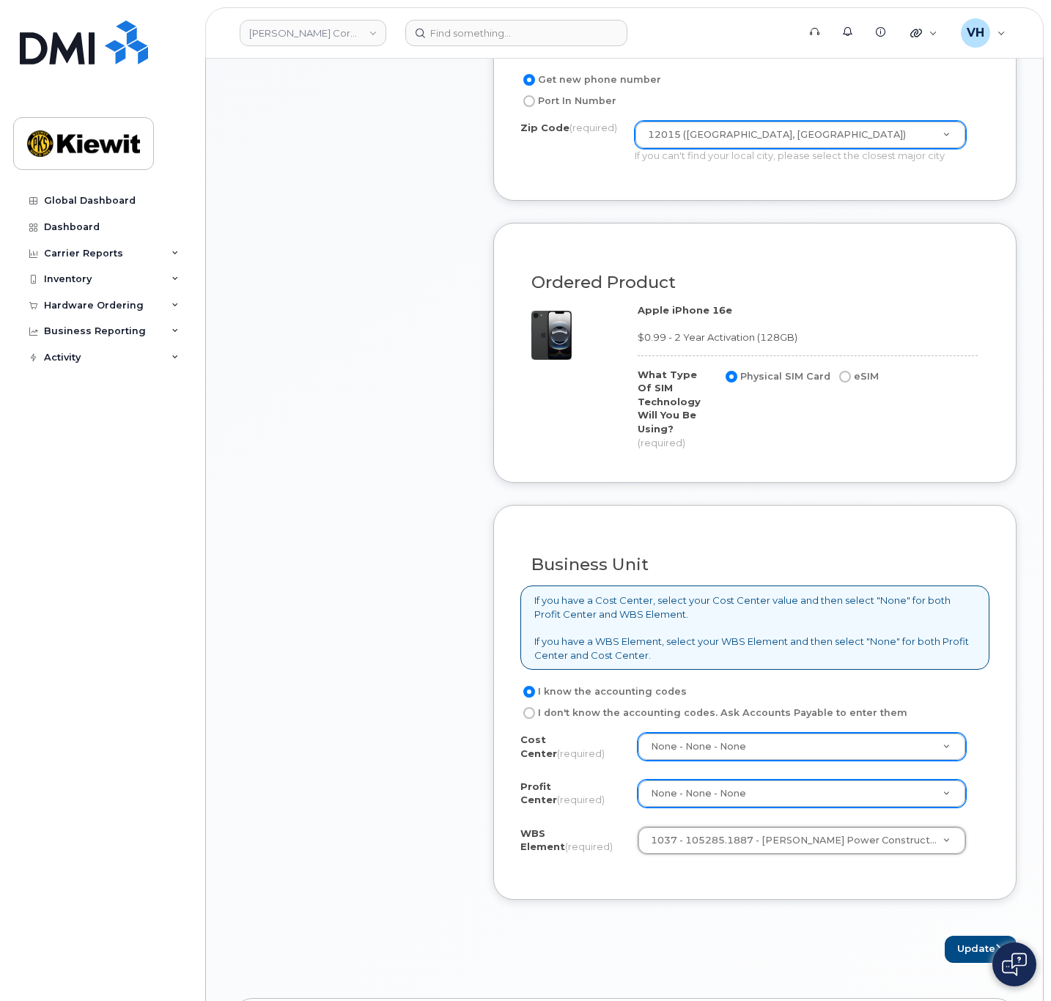
scroll to position [770, 0]
click at [952, 935] on button "Update" at bounding box center [981, 948] width 72 height 27
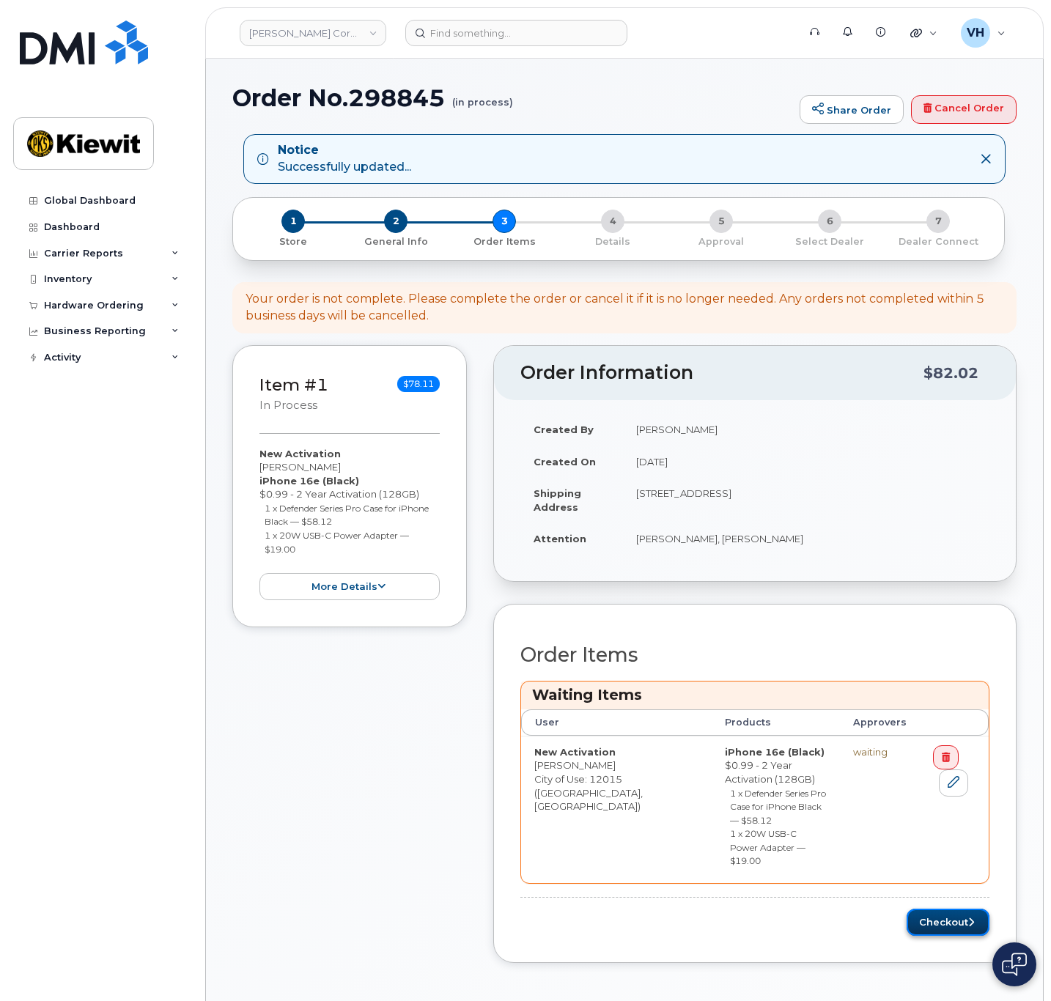
click at [961, 909] on button "Checkout" at bounding box center [948, 922] width 83 height 27
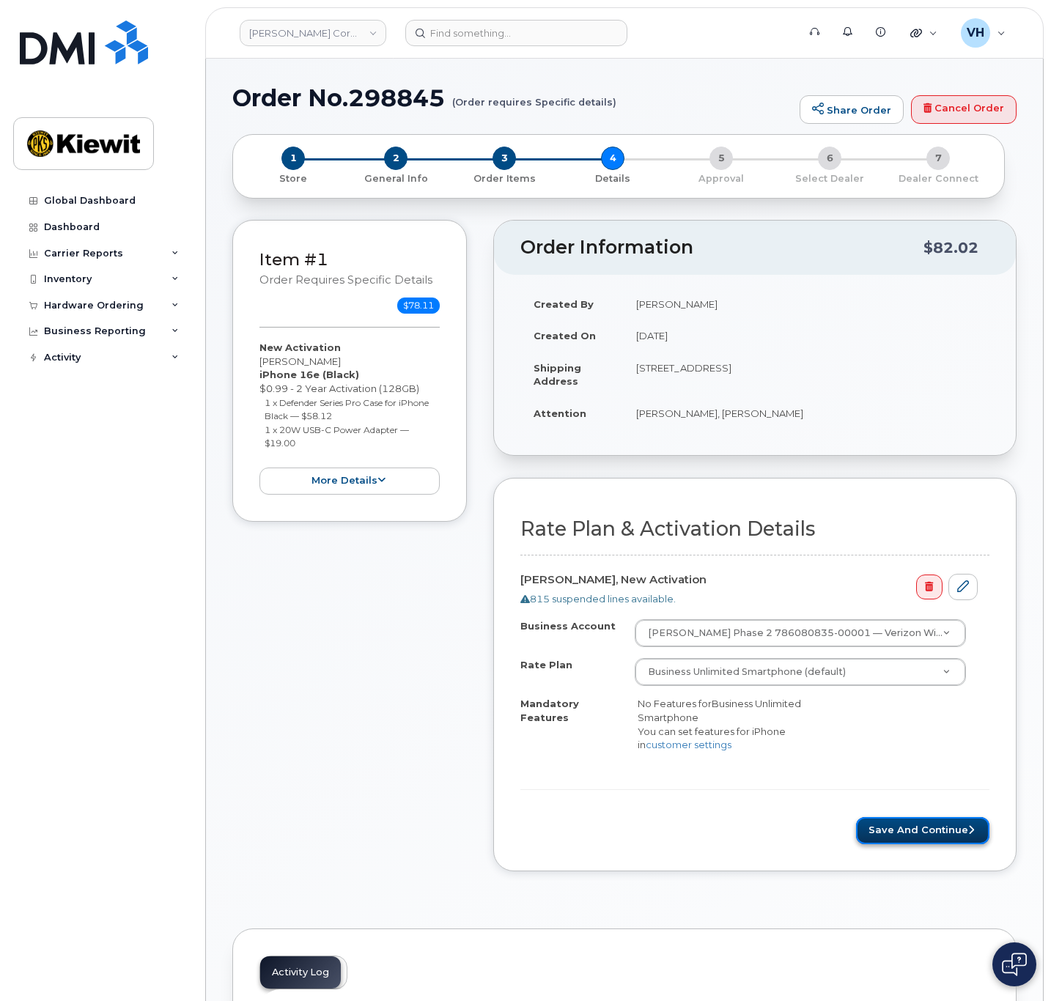
click at [967, 835] on button "Save and Continue" at bounding box center [922, 830] width 133 height 27
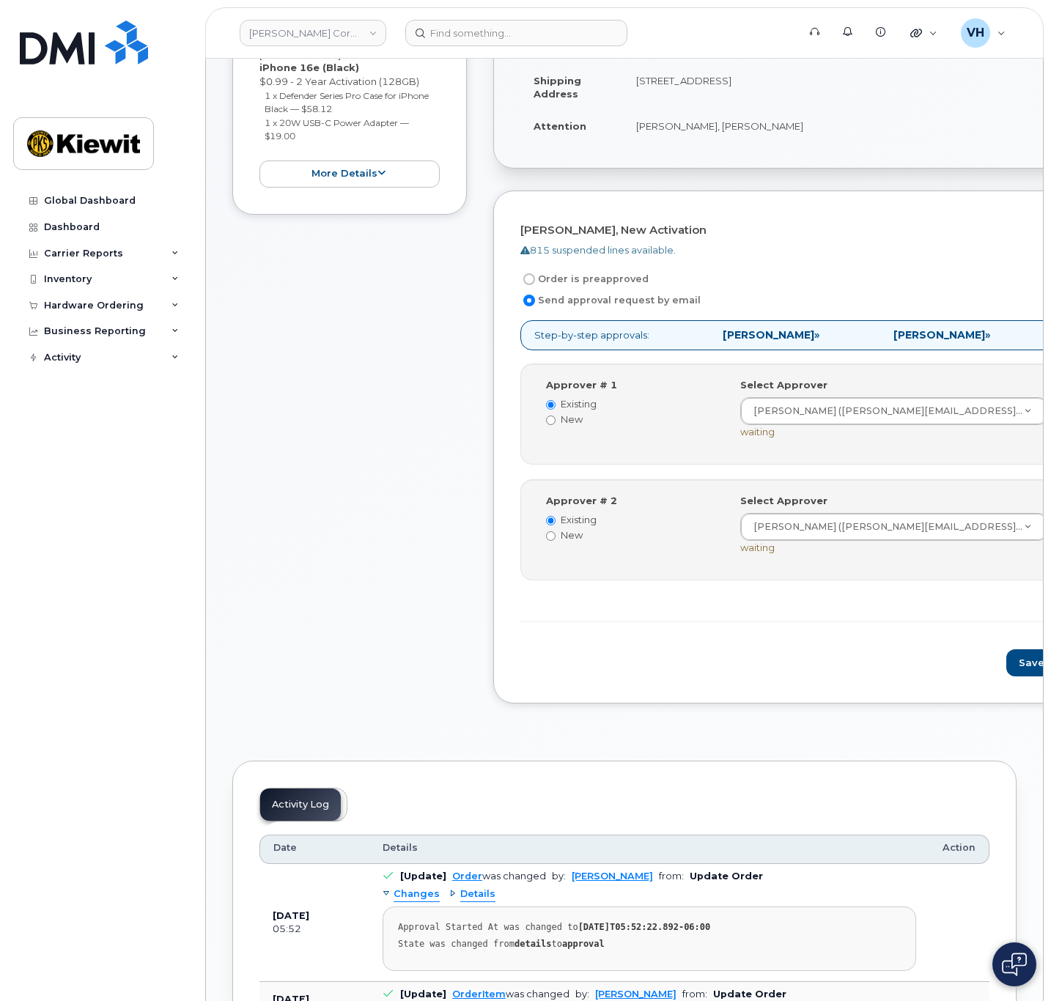
scroll to position [330, 0]
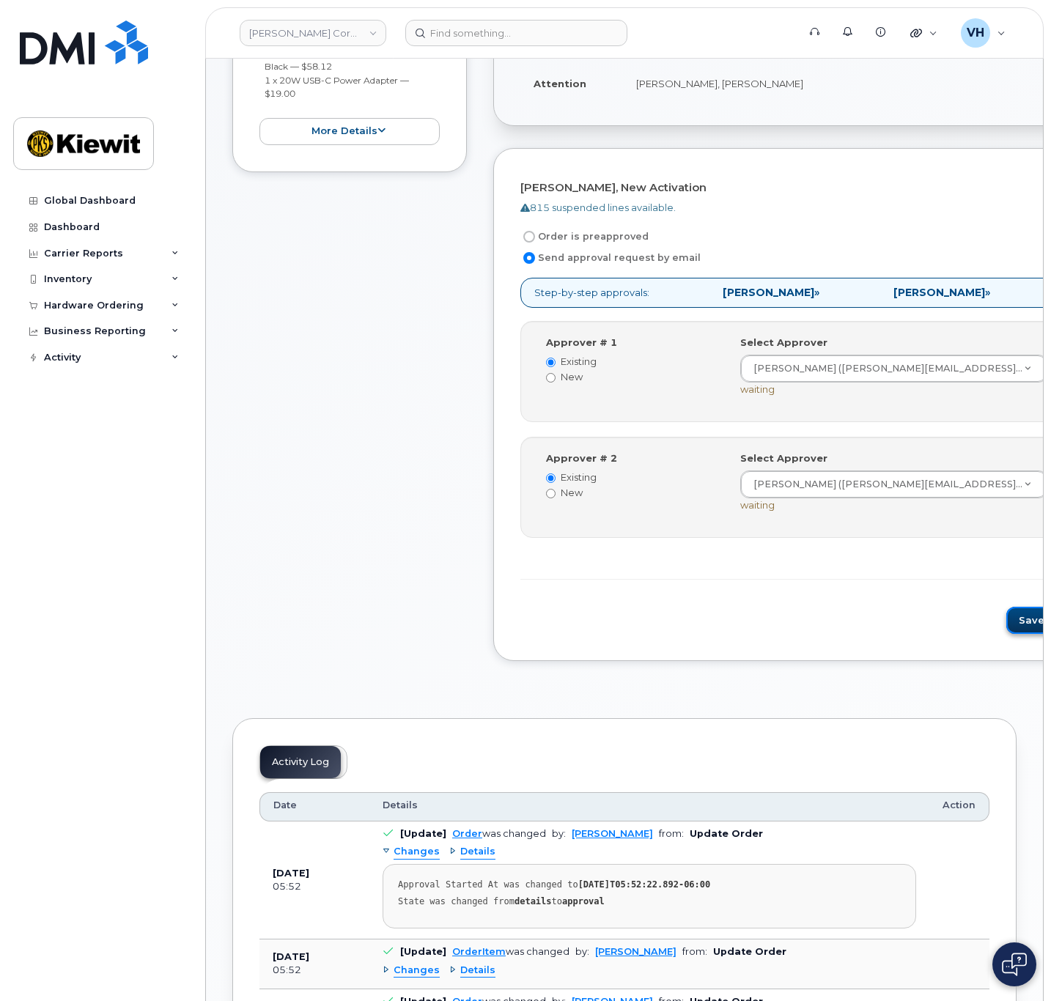
click at [1006, 624] on button "Save and Continue" at bounding box center [1068, 620] width 125 height 27
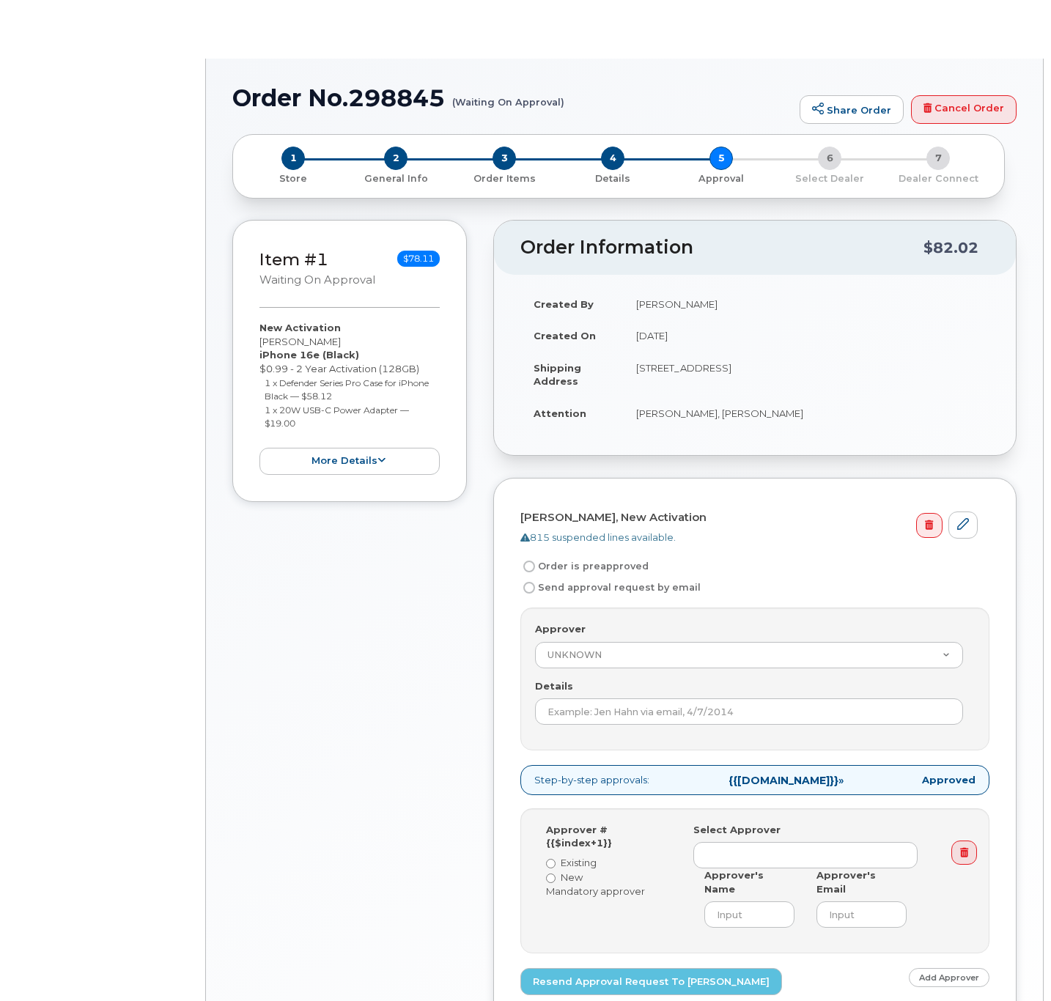
radio input "true"
